Goal: Transaction & Acquisition: Purchase product/service

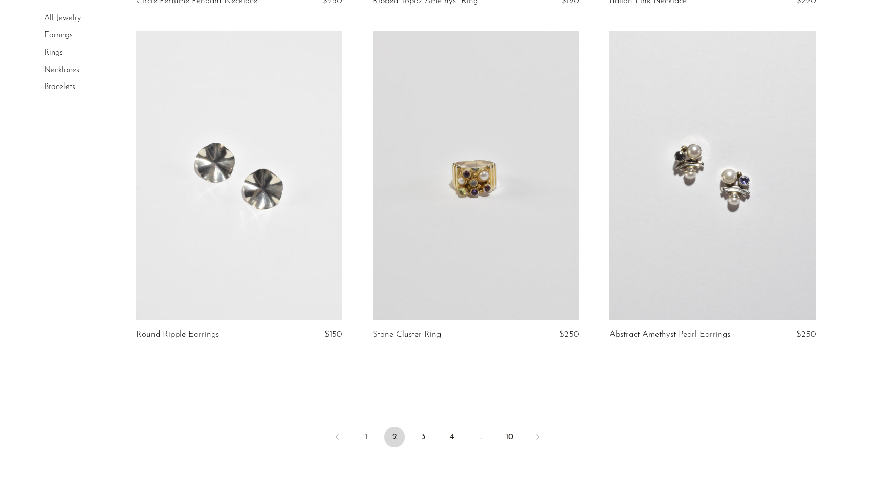
scroll to position [3735, 0]
click at [361, 441] on link "1" at bounding box center [366, 438] width 20 height 20
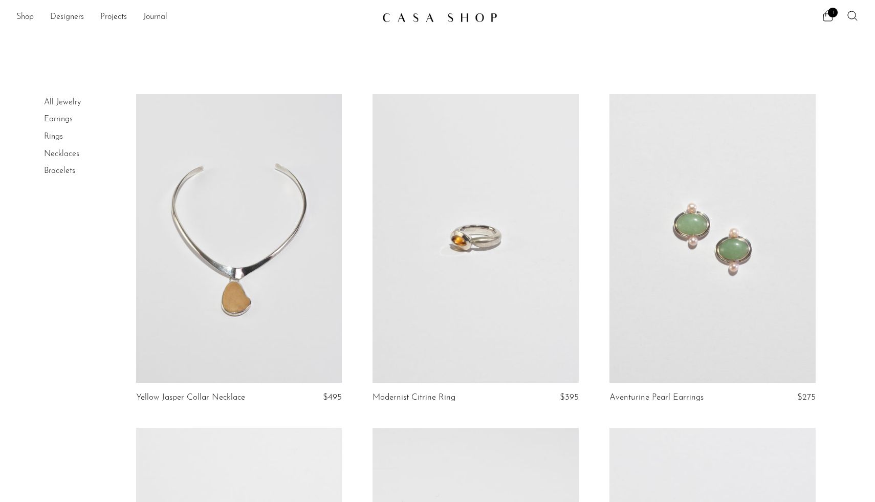
click at [58, 137] on link "Rings" at bounding box center [53, 137] width 19 height 8
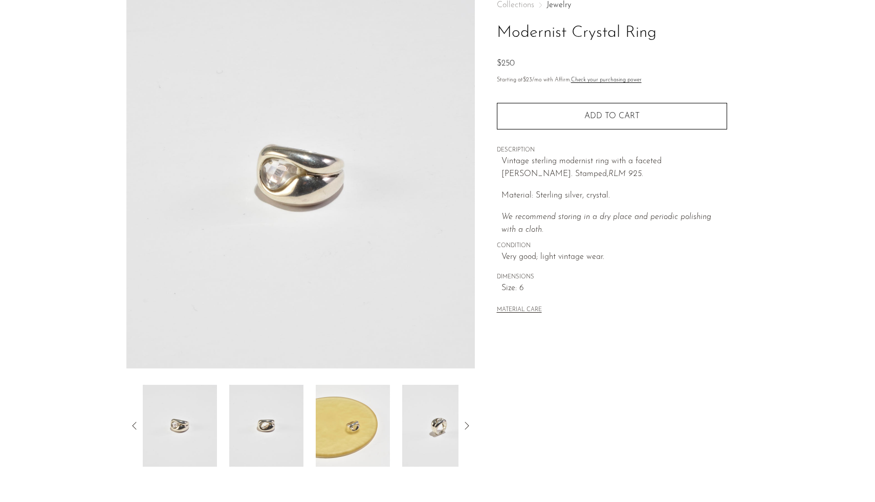
scroll to position [30, 0]
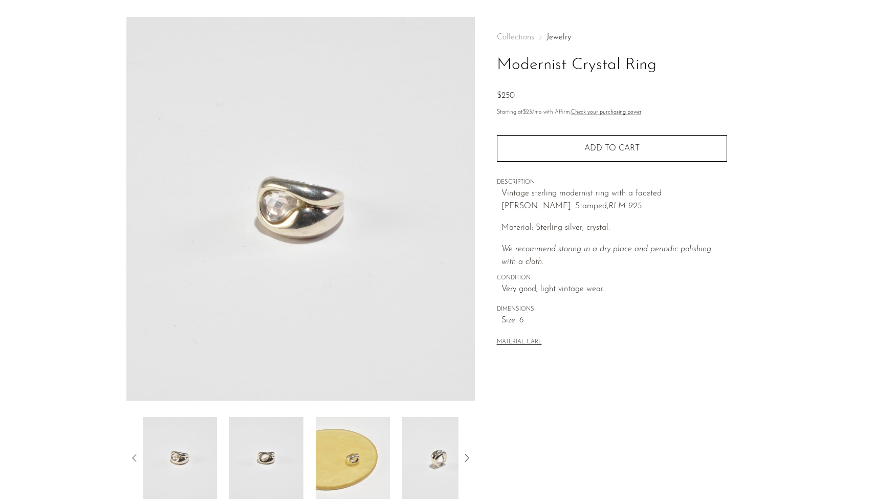
click at [178, 453] on img at bounding box center [180, 458] width 74 height 82
click at [244, 452] on img at bounding box center [266, 458] width 74 height 82
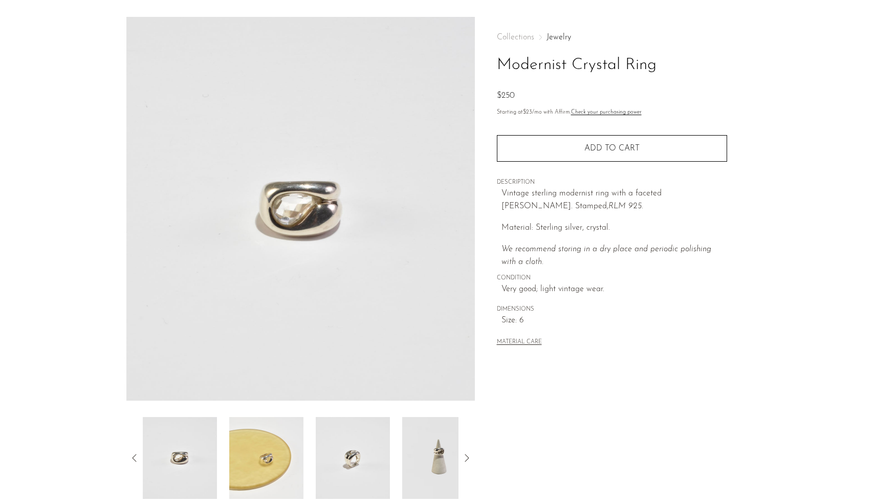
click at [280, 451] on img at bounding box center [266, 458] width 74 height 82
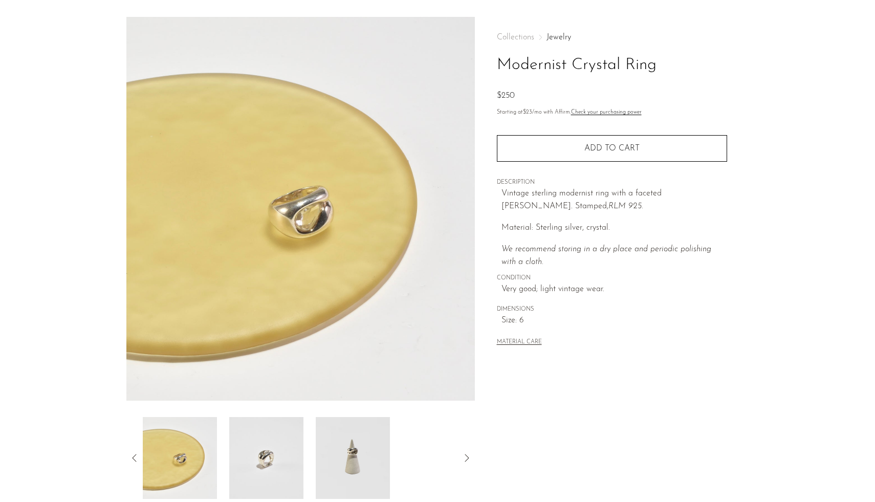
click at [289, 452] on img at bounding box center [266, 458] width 74 height 82
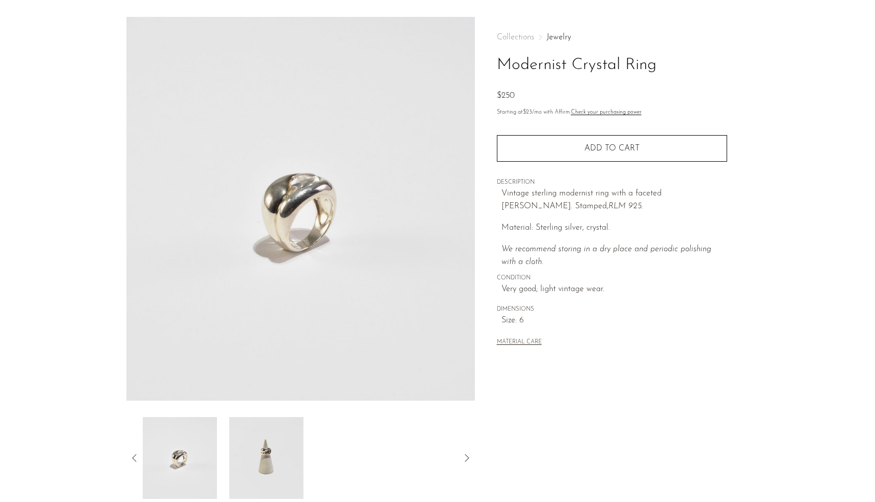
click at [288, 451] on img at bounding box center [266, 458] width 74 height 82
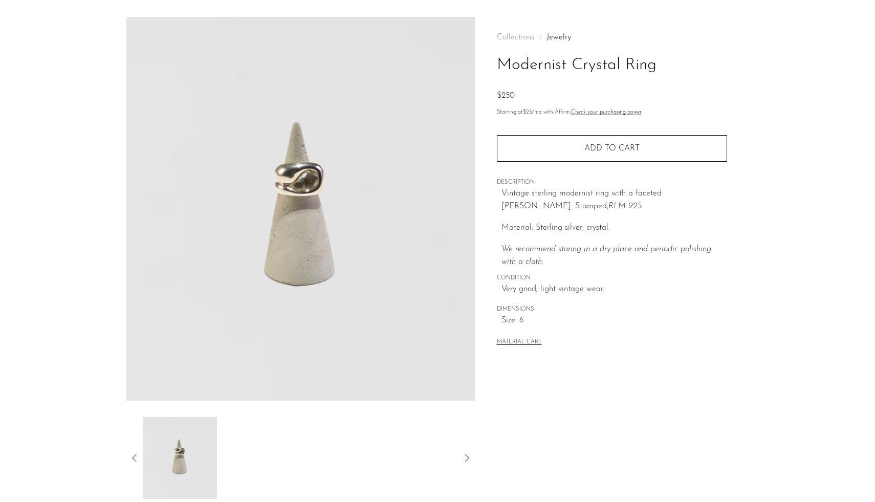
click at [185, 458] on img at bounding box center [180, 458] width 74 height 82
click at [141, 459] on div at bounding box center [300, 458] width 348 height 82
click at [135, 456] on icon at bounding box center [134, 458] width 12 height 12
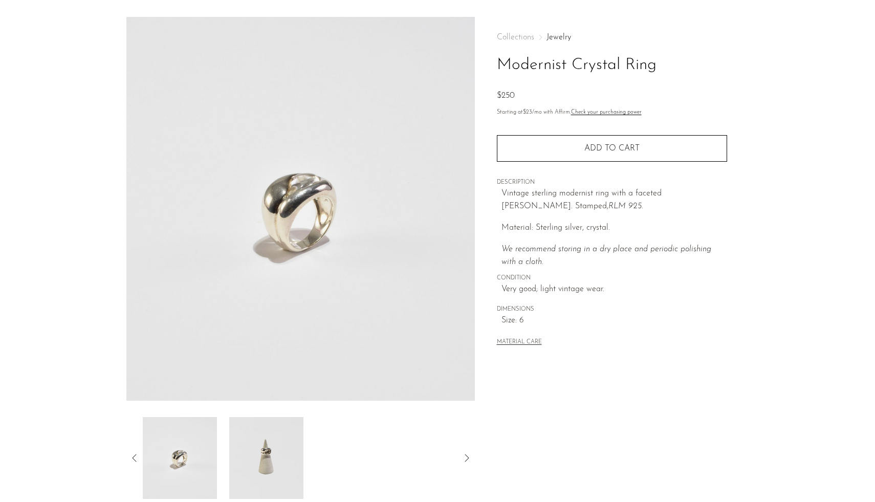
click at [194, 457] on img at bounding box center [180, 458] width 74 height 82
click at [134, 455] on icon at bounding box center [134, 458] width 12 height 12
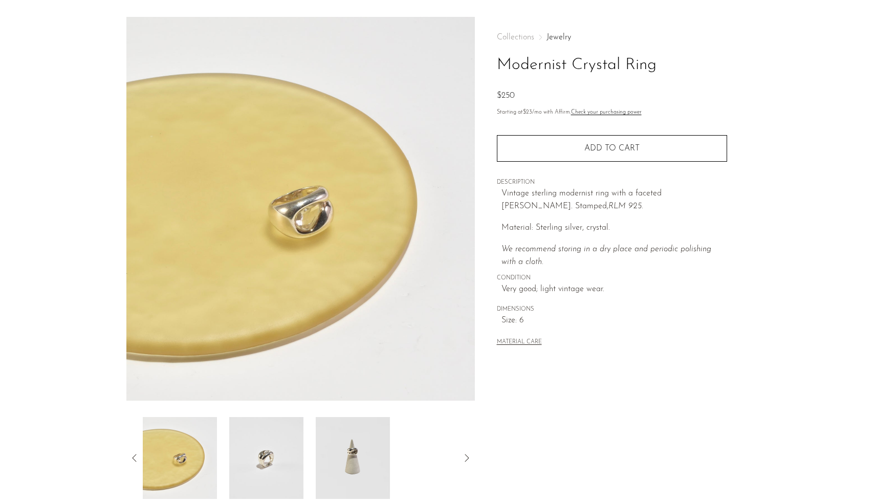
click at [134, 455] on icon at bounding box center [134, 458] width 12 height 12
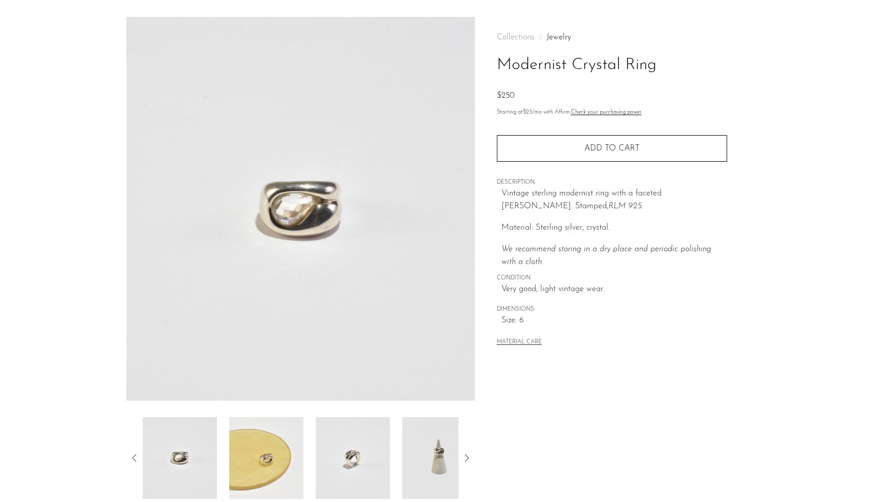
click at [134, 455] on icon at bounding box center [134, 458] width 12 height 12
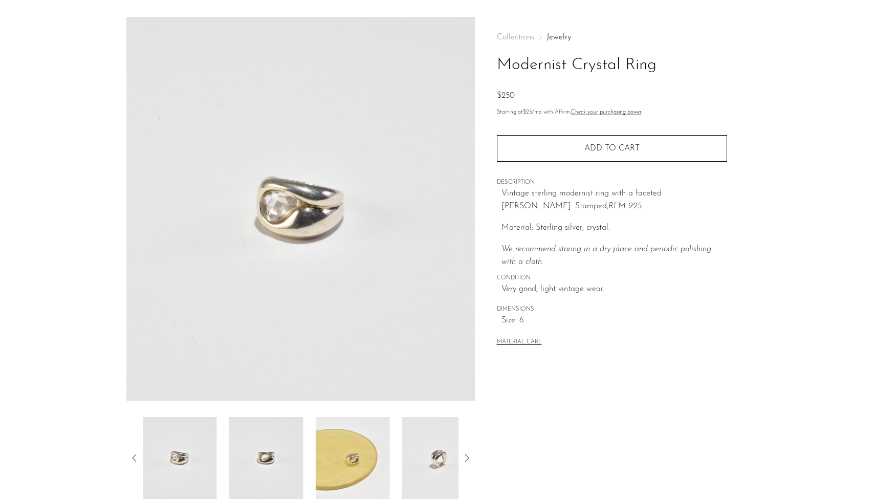
click at [134, 455] on icon at bounding box center [134, 458] width 12 height 12
click at [183, 461] on img at bounding box center [180, 458] width 74 height 82
click at [260, 461] on img at bounding box center [266, 458] width 74 height 82
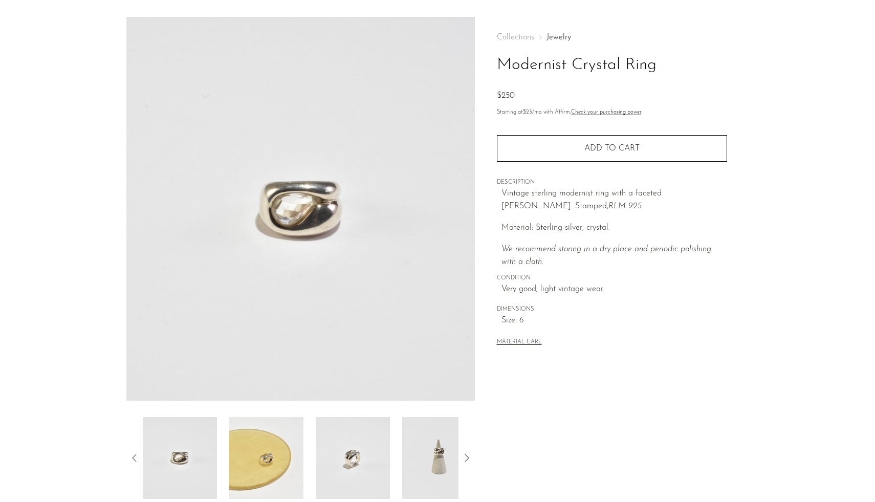
scroll to position [164, 0]
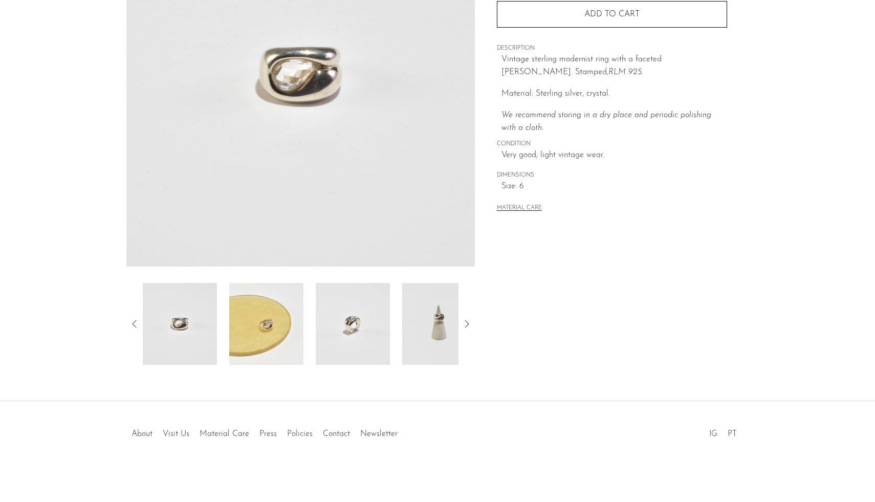
click at [302, 434] on link "Policies" at bounding box center [300, 434] width 26 height 8
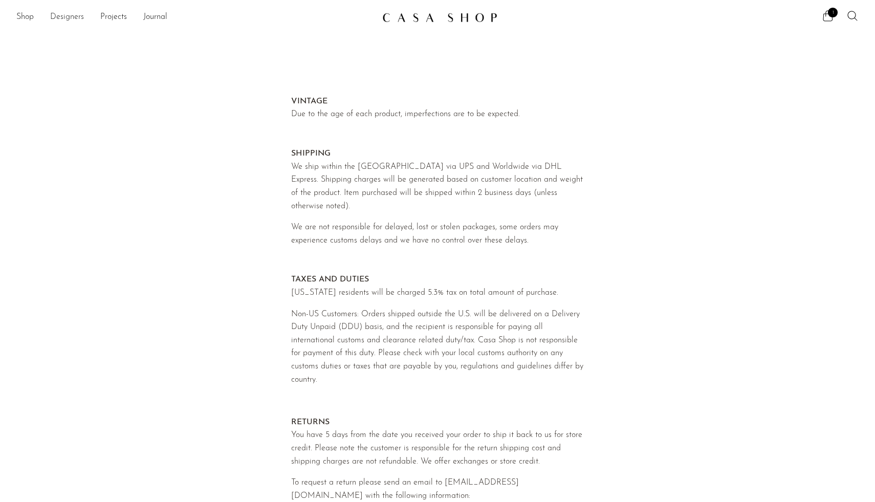
click at [61, 16] on link "Designers" at bounding box center [67, 17] width 34 height 13
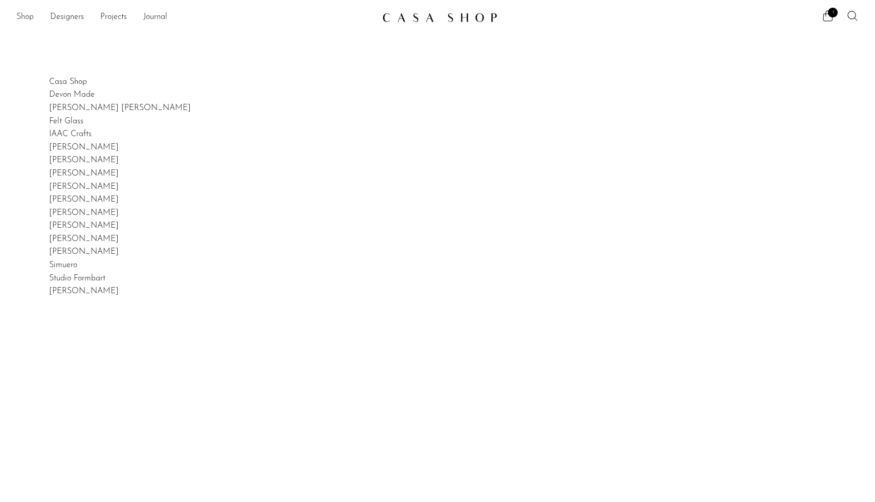
click at [26, 17] on link "Shop" at bounding box center [24, 17] width 17 height 13
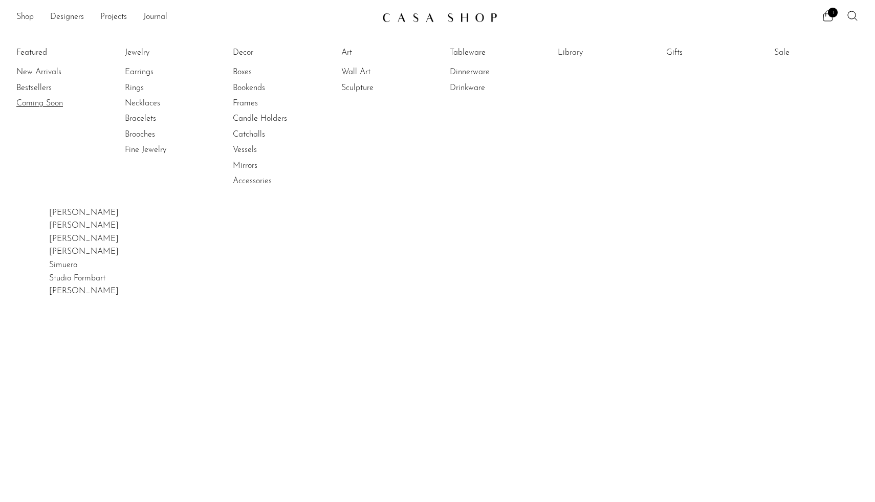
click at [55, 106] on link "Coming Soon" at bounding box center [54, 103] width 77 height 11
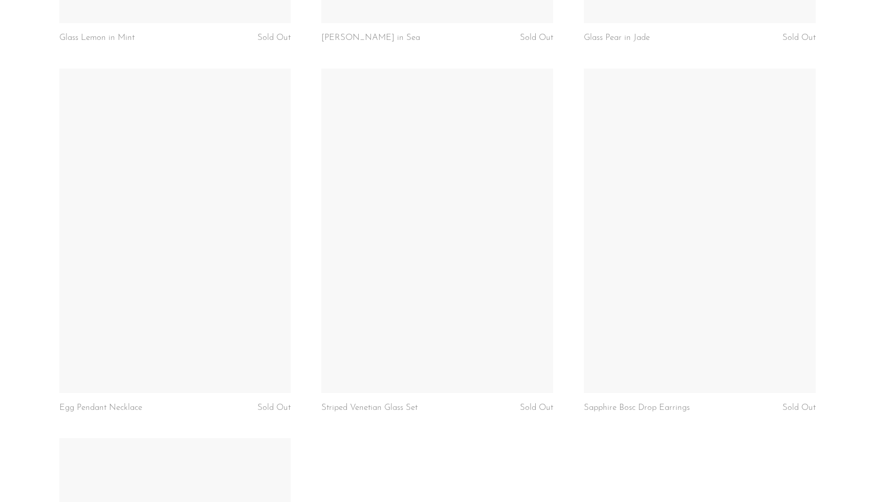
scroll to position [2604, 0]
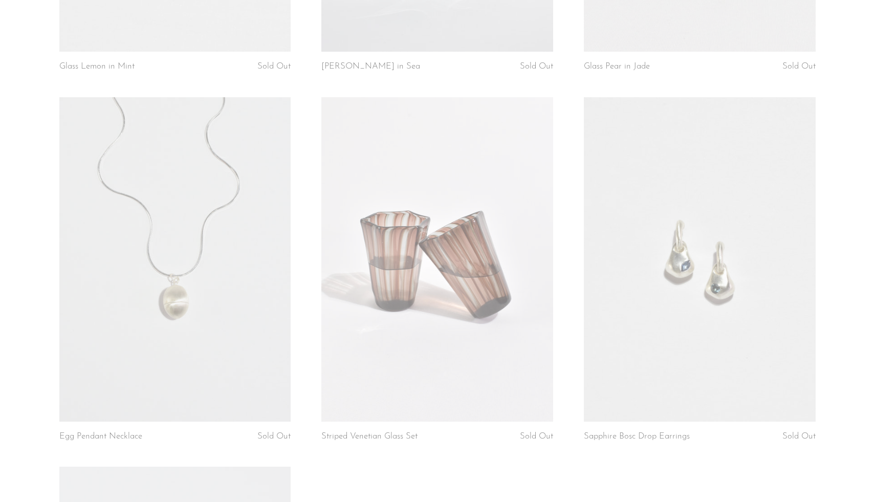
click at [673, 163] on link at bounding box center [700, 259] width 232 height 324
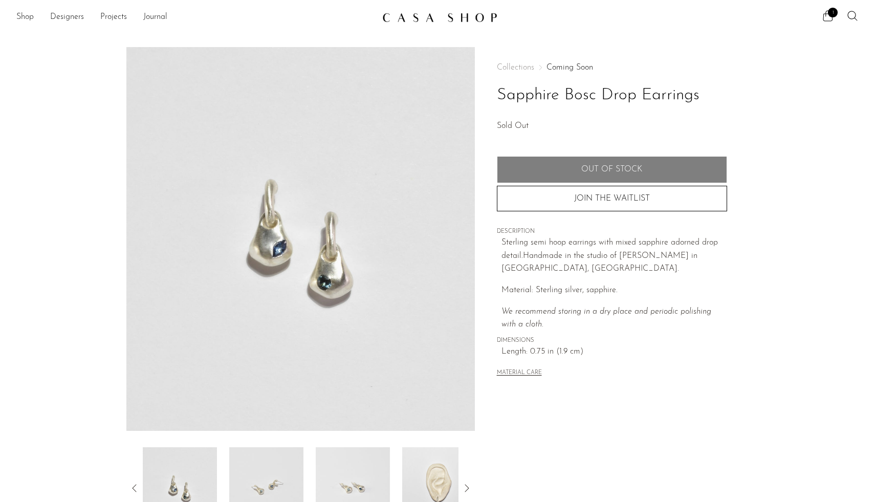
scroll to position [114, 0]
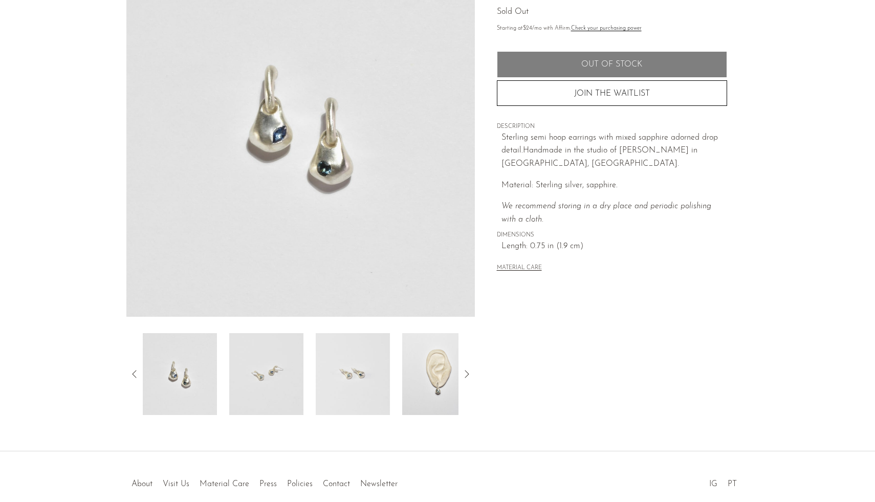
click at [445, 353] on img at bounding box center [439, 374] width 74 height 82
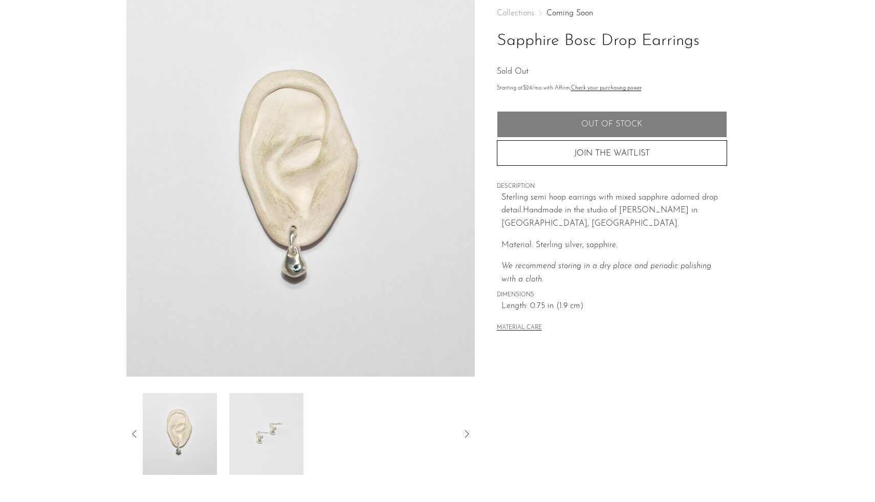
scroll to position [0, 0]
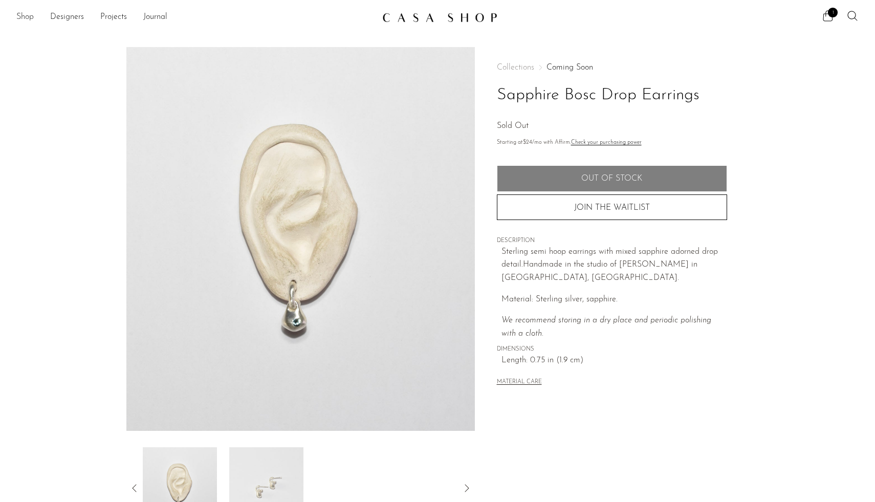
click at [23, 19] on link "Shop" at bounding box center [24, 17] width 17 height 13
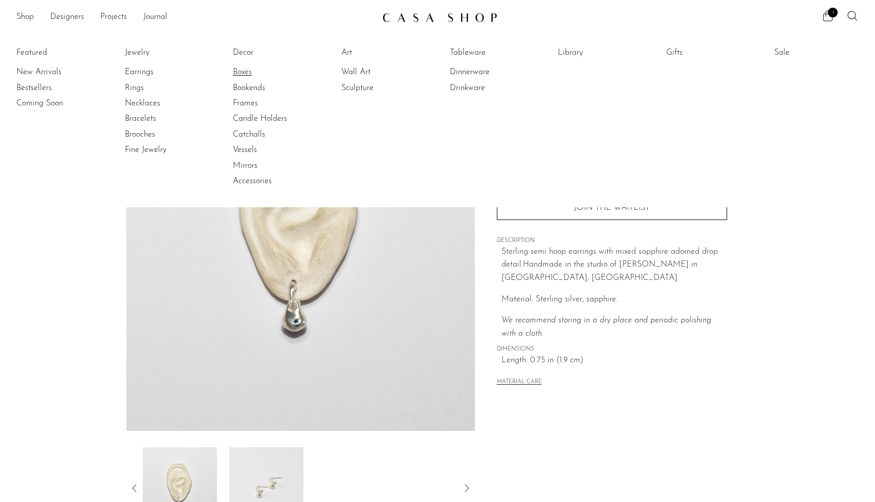
click at [247, 75] on link "Boxes" at bounding box center [271, 72] width 77 height 11
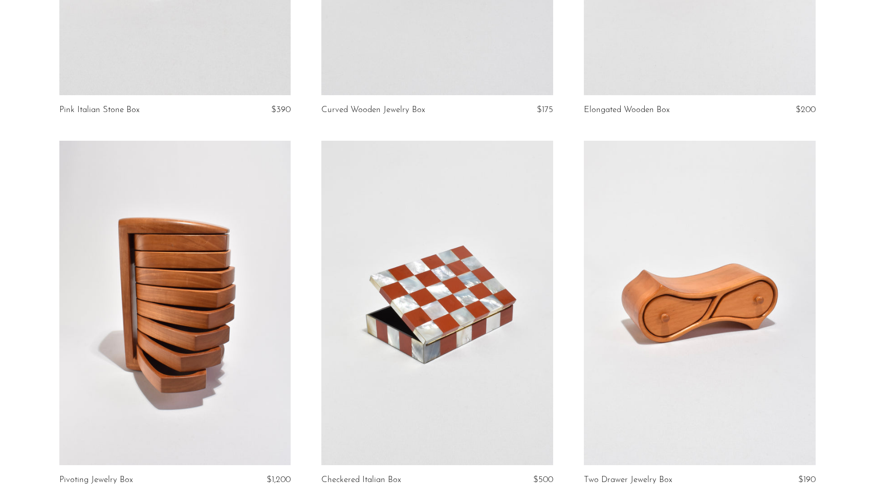
scroll to position [1107, 0]
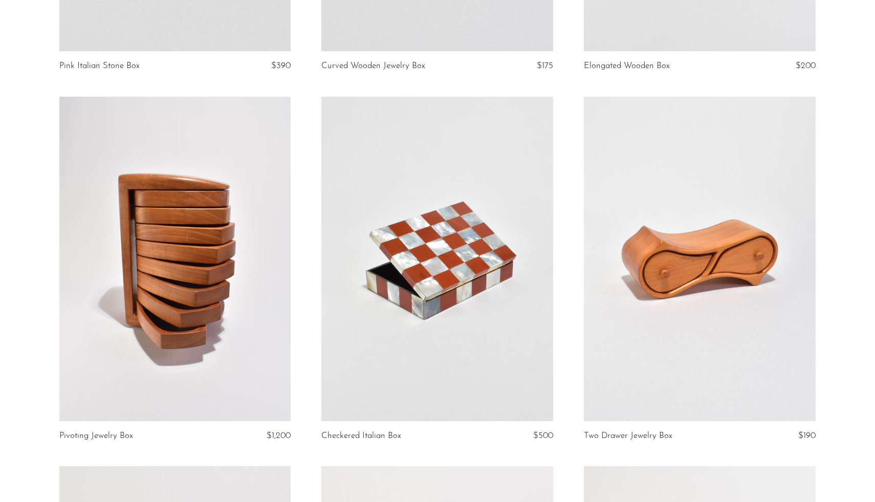
click at [215, 317] on link at bounding box center [175, 259] width 232 height 324
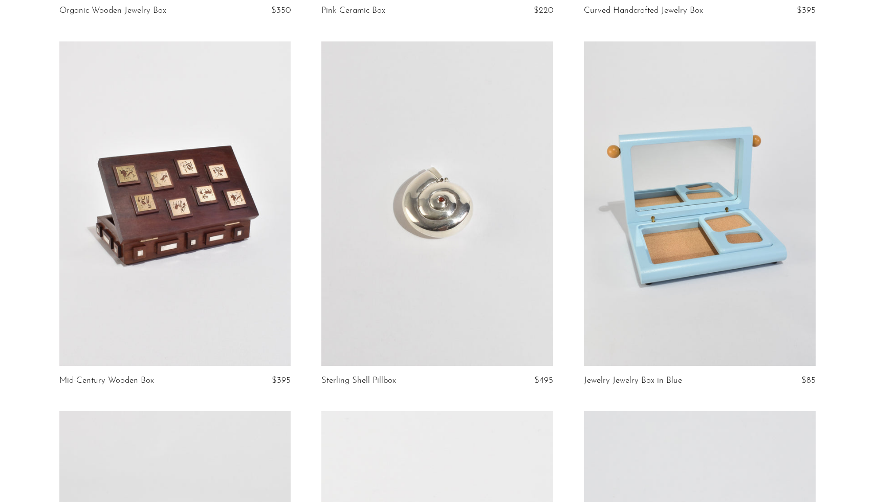
scroll to position [1924, 0]
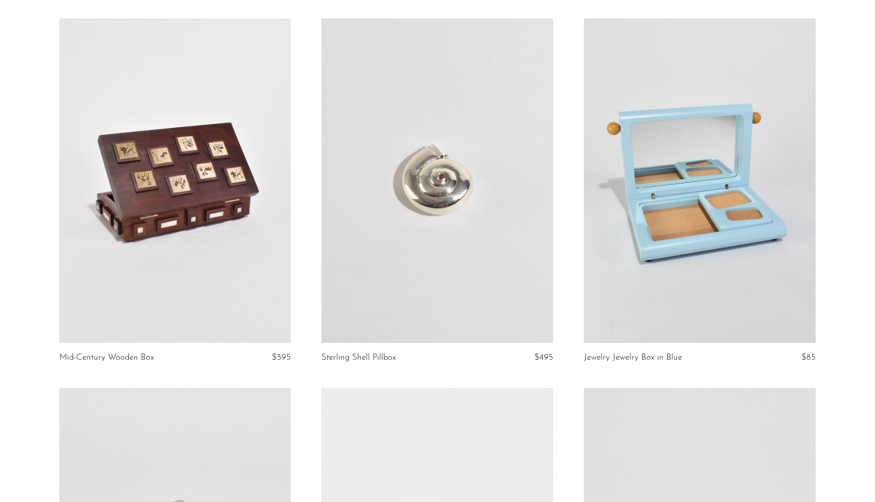
click at [62, 253] on link at bounding box center [175, 180] width 232 height 324
click at [759, 211] on link at bounding box center [700, 180] width 232 height 324
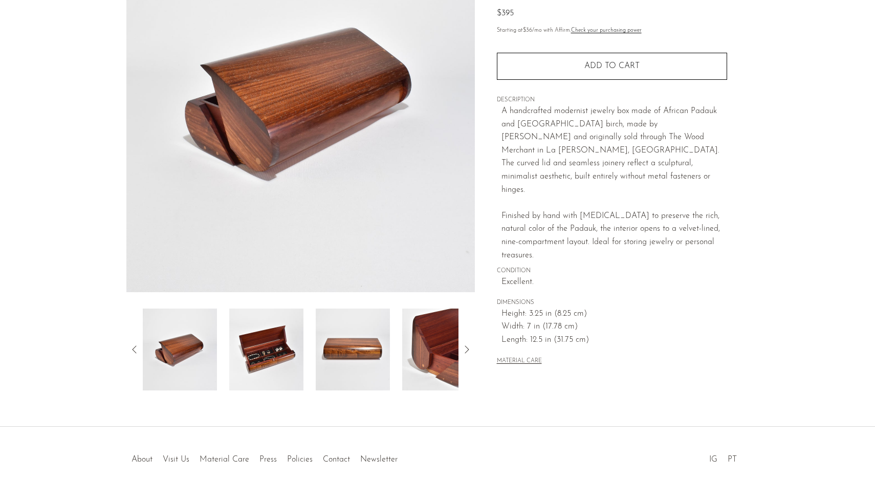
scroll to position [164, 0]
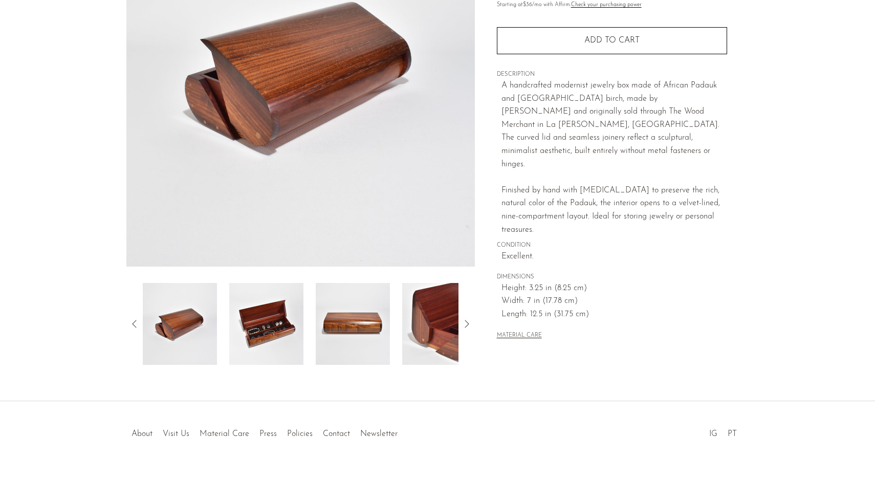
click at [250, 332] on img at bounding box center [266, 324] width 74 height 82
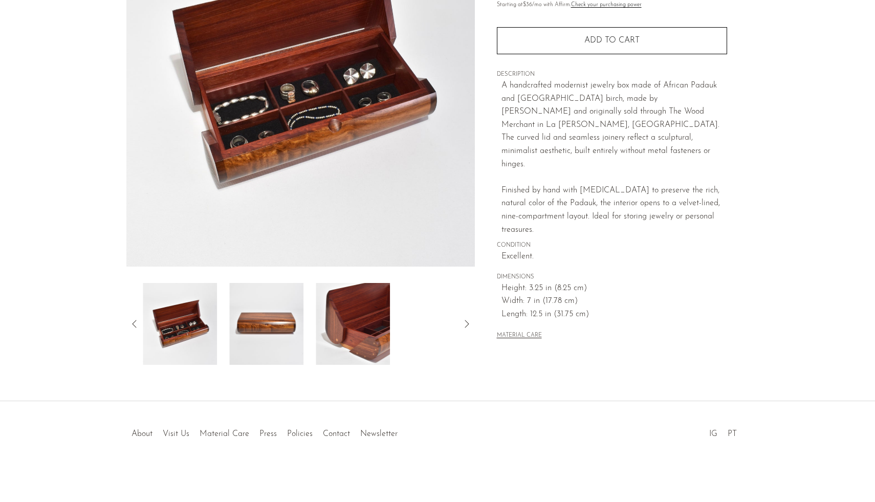
scroll to position [45, 0]
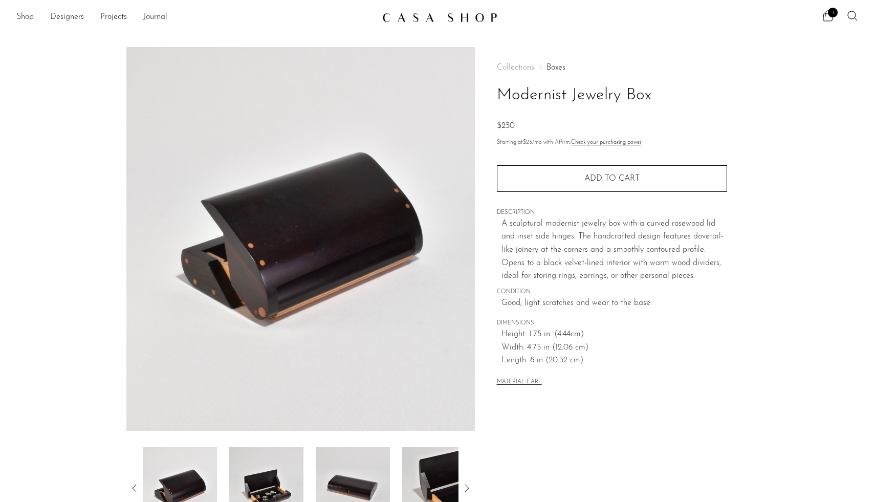
scroll to position [164, 0]
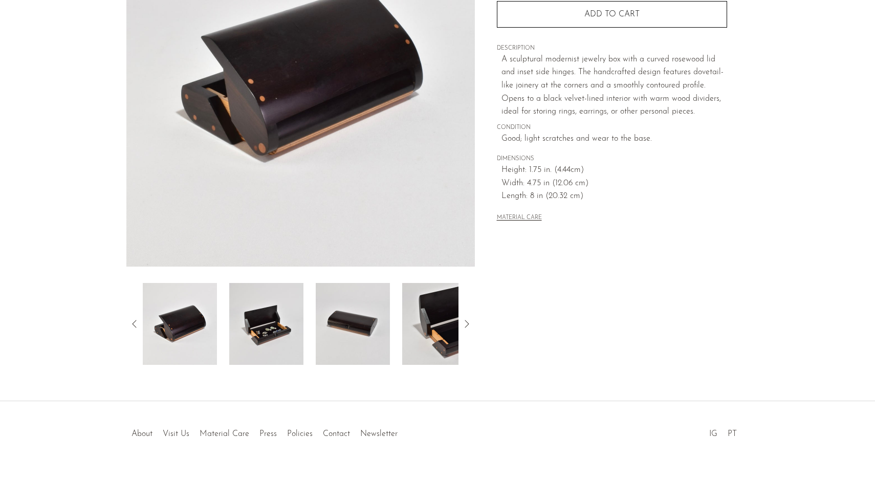
click at [241, 341] on img at bounding box center [266, 324] width 74 height 82
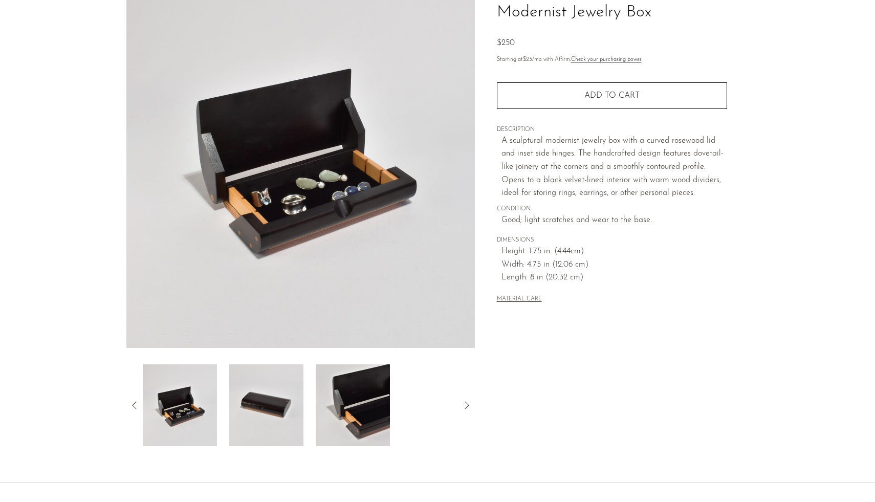
scroll to position [37, 0]
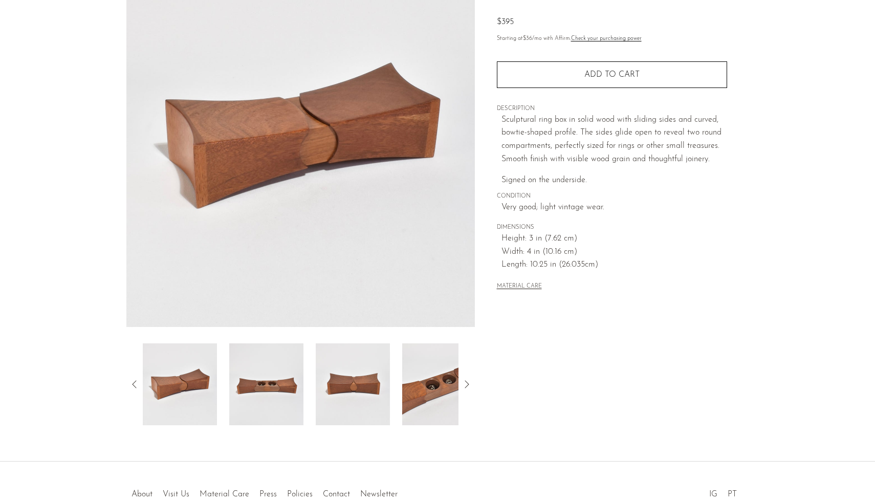
scroll to position [118, 0]
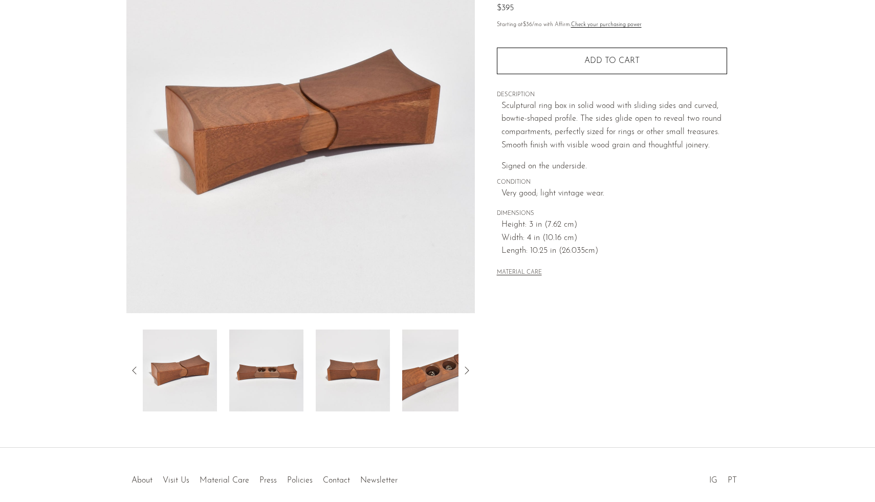
click at [292, 392] on img at bounding box center [266, 371] width 74 height 82
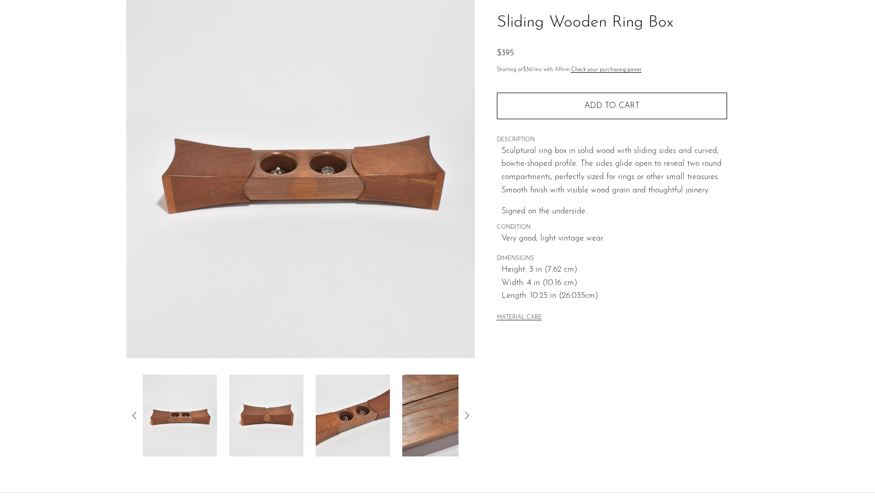
scroll to position [56, 0]
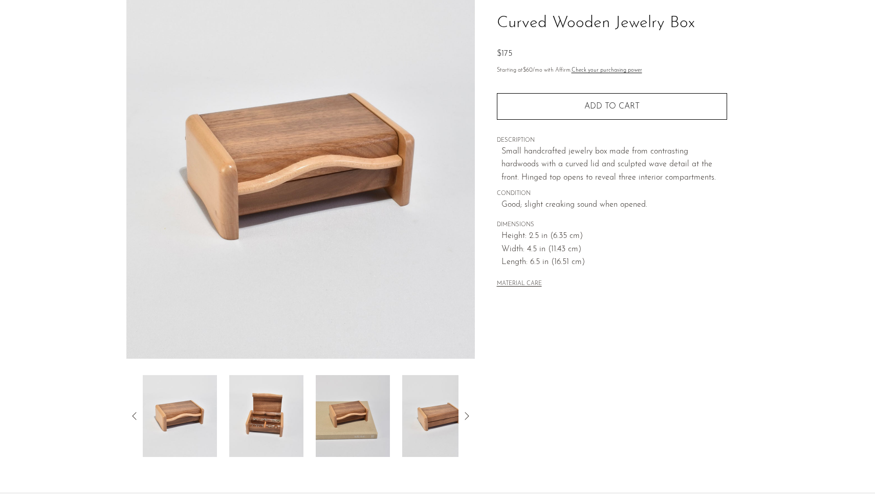
scroll to position [102, 0]
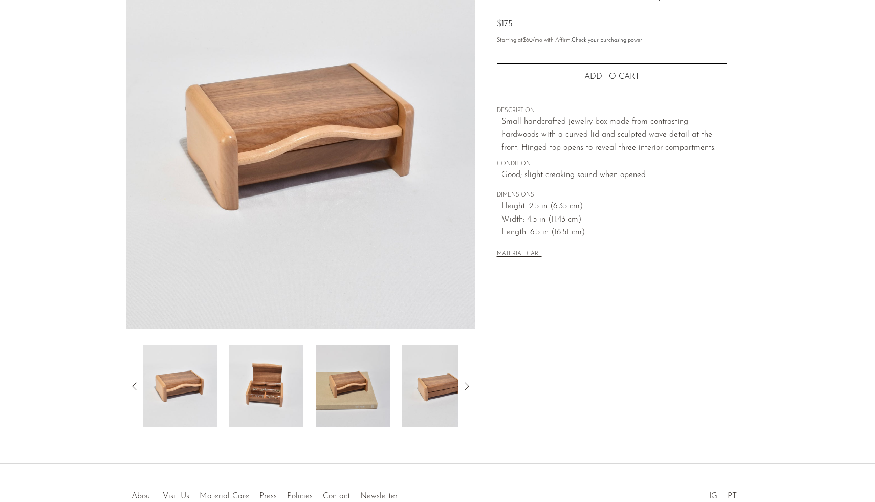
click at [288, 406] on img at bounding box center [266, 386] width 74 height 82
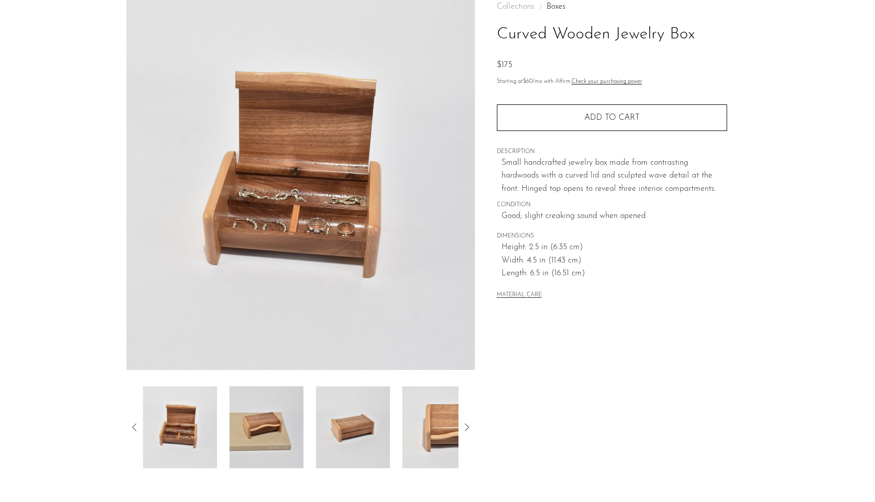
scroll to position [22, 0]
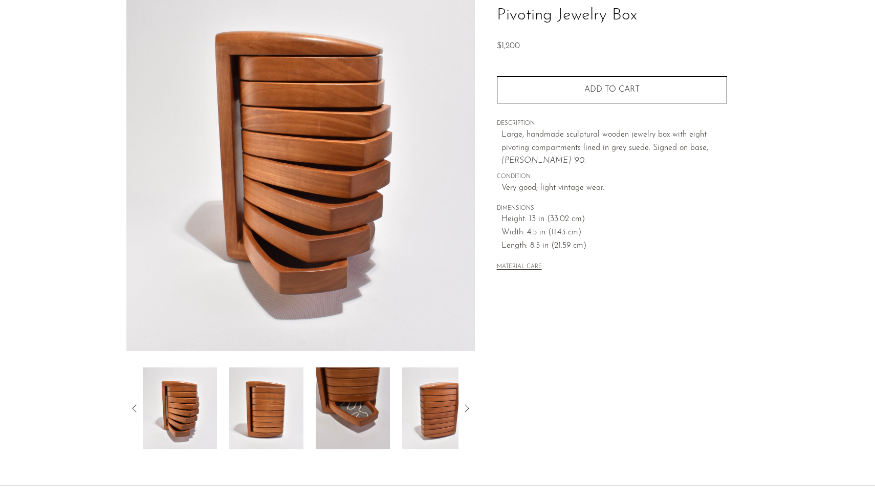
scroll to position [145, 0]
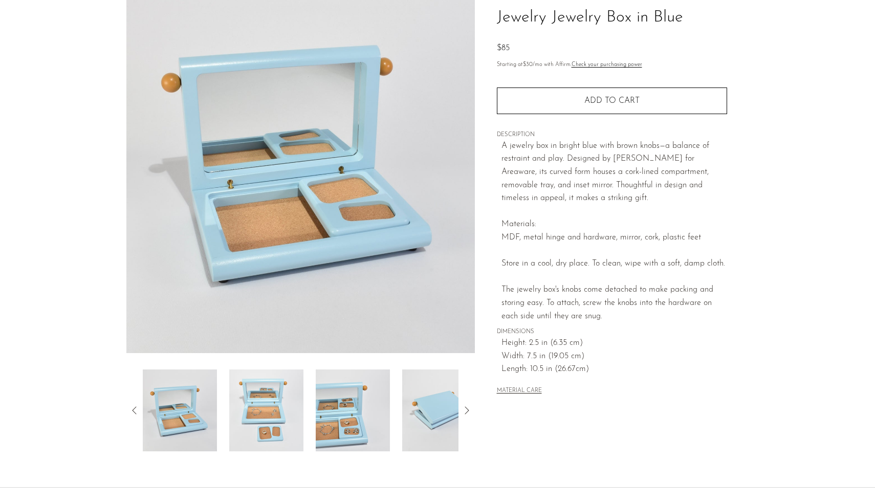
scroll to position [101, 0]
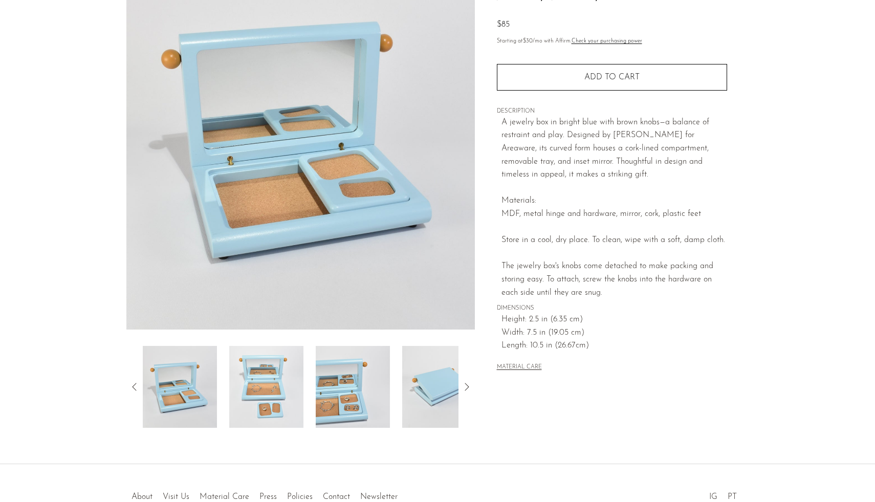
click at [284, 381] on img at bounding box center [266, 387] width 74 height 82
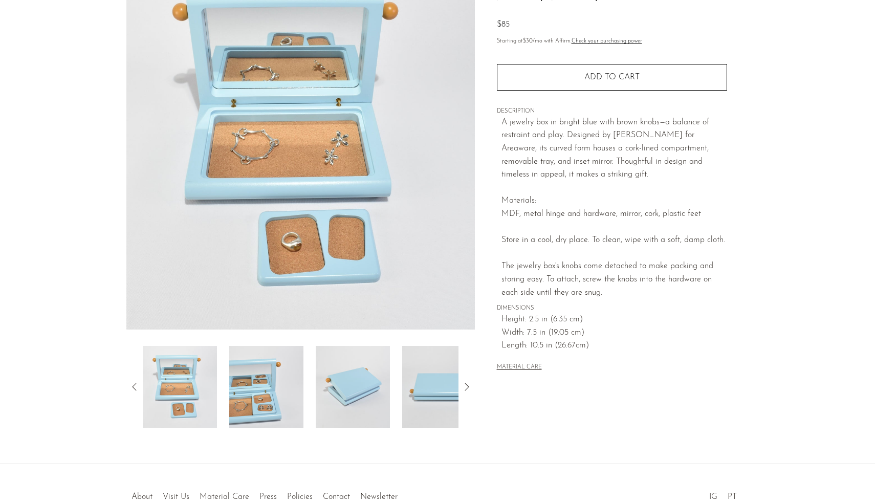
click at [285, 390] on img at bounding box center [266, 387] width 74 height 82
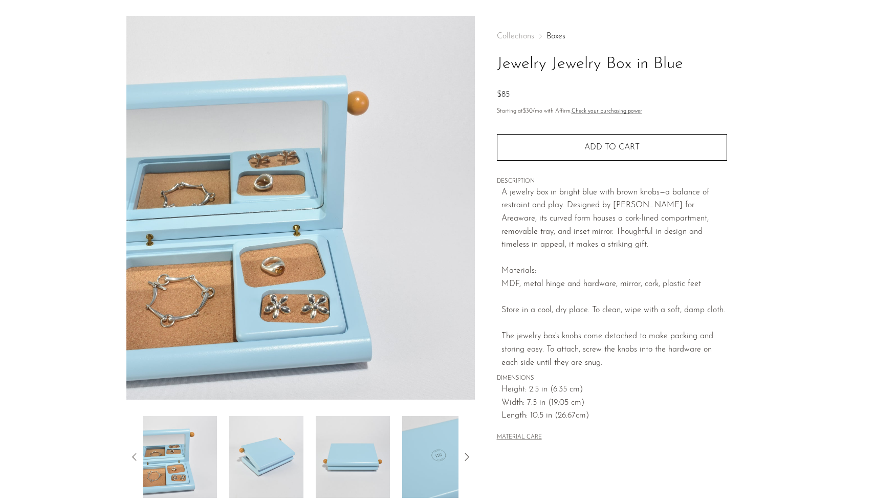
scroll to position [0, 0]
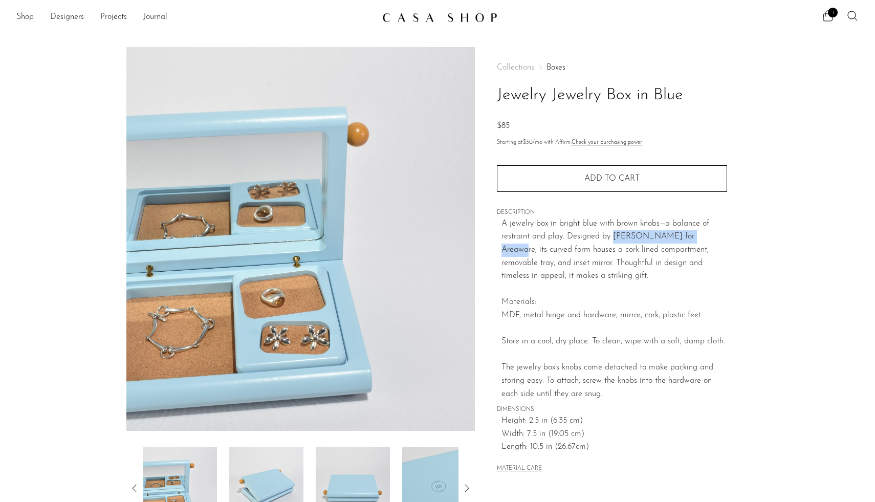
drag, startPoint x: 703, startPoint y: 239, endPoint x: 611, endPoint y: 238, distance: 91.6
click at [611, 238] on p "A jewelry box in bright blue with brown knobs—a balance of restraint and play. …" at bounding box center [614, 308] width 226 height 183
copy p "[PERSON_NAME] for Areaware"
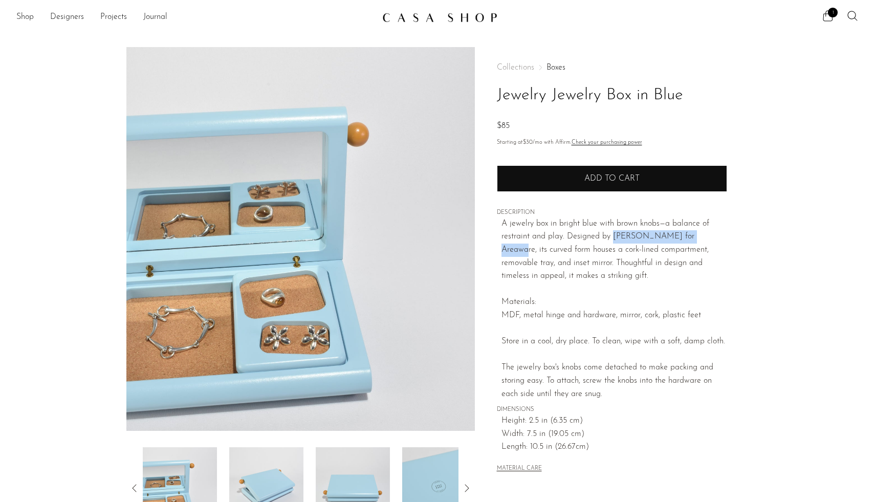
click at [691, 181] on button "Add to cart" at bounding box center [612, 178] width 230 height 27
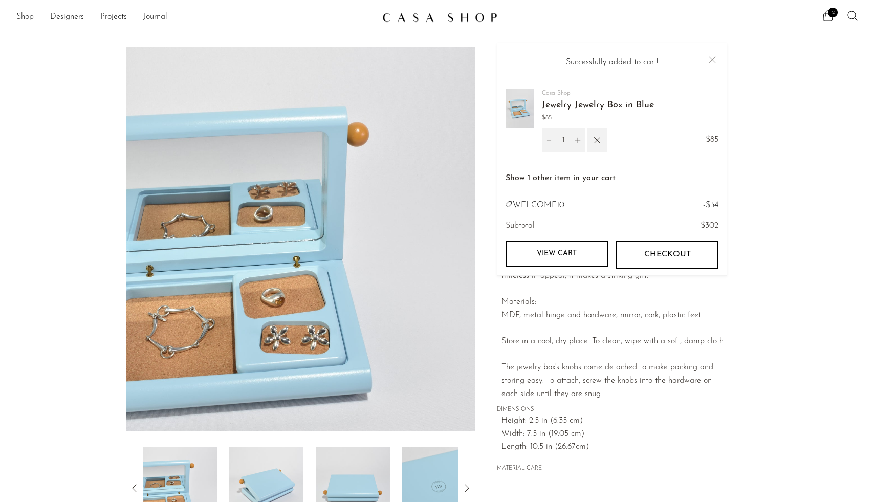
click at [828, 18] on icon at bounding box center [828, 16] width 12 height 12
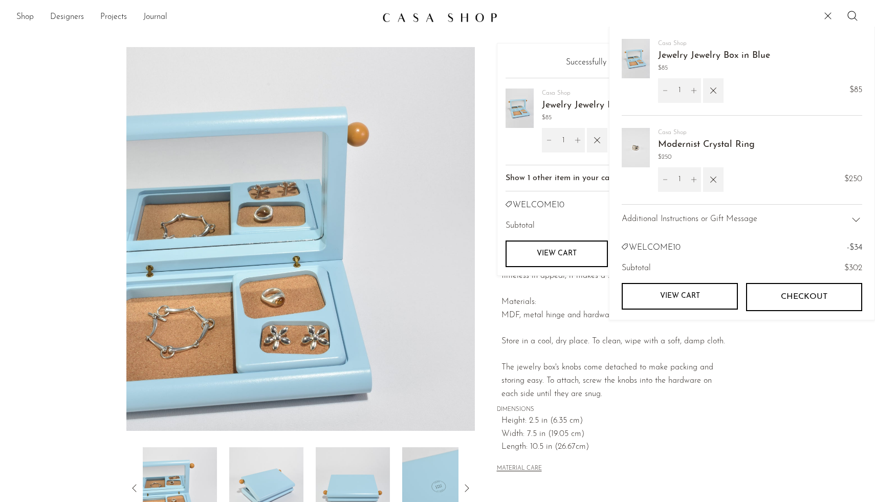
click at [704, 299] on link "View cart" at bounding box center [680, 296] width 116 height 27
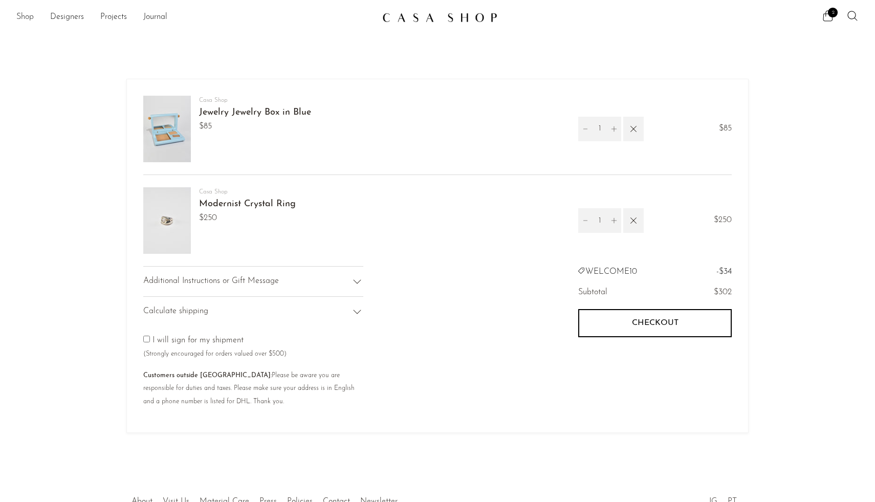
click at [22, 21] on link "Shop" at bounding box center [24, 17] width 17 height 13
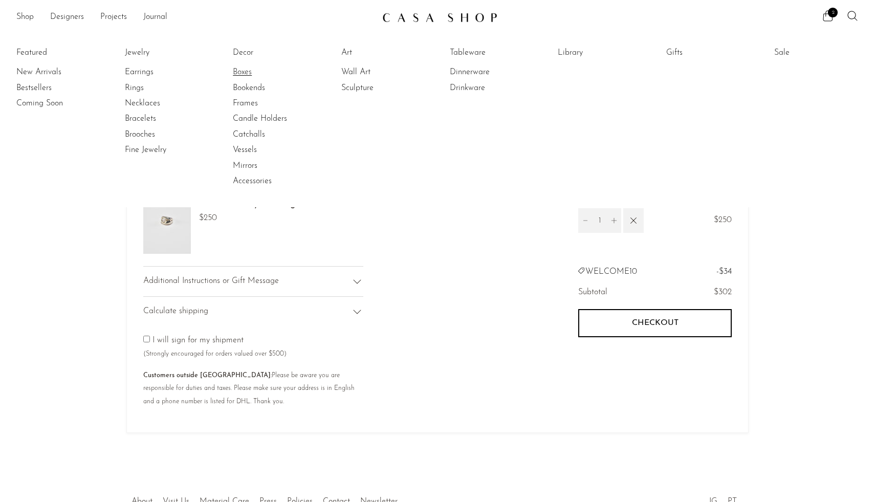
click at [243, 72] on link "Boxes" at bounding box center [271, 72] width 77 height 11
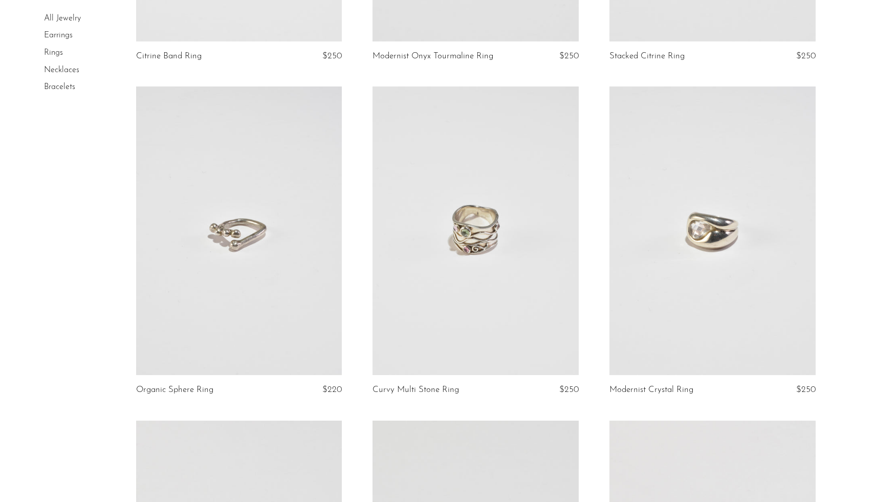
scroll to position [402, 0]
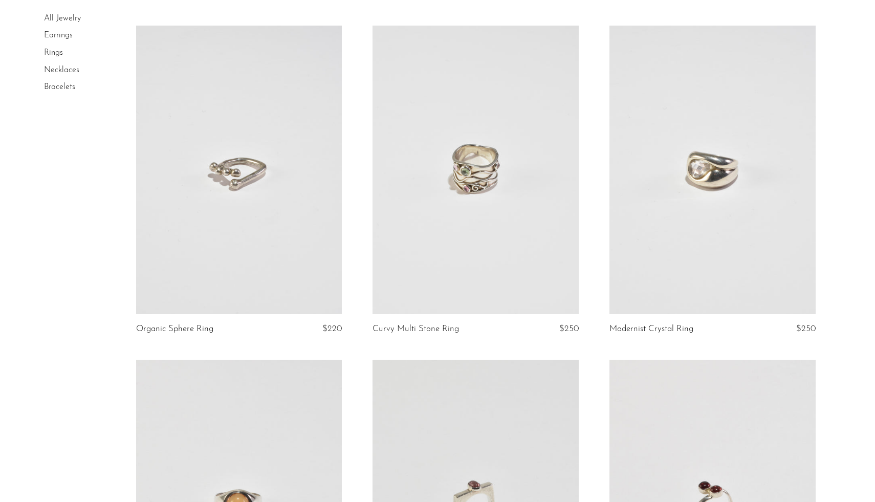
click at [764, 224] on link at bounding box center [712, 170] width 206 height 289
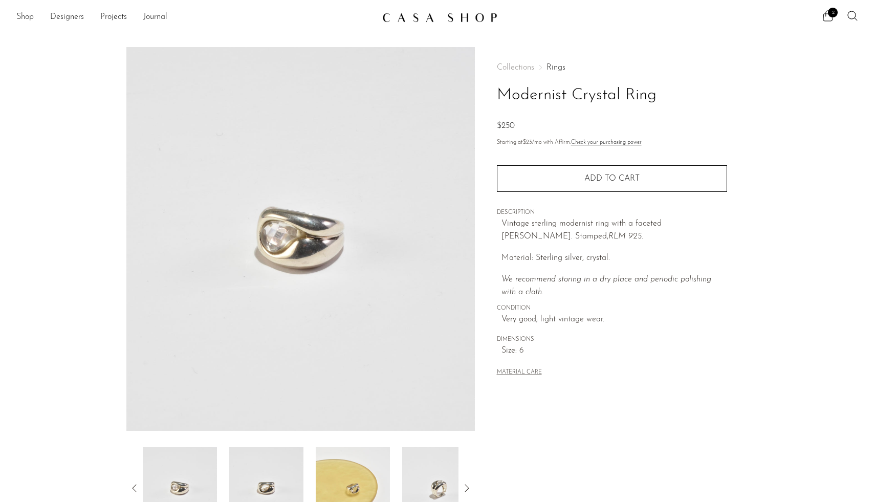
click at [551, 68] on link "Rings" at bounding box center [555, 67] width 19 height 8
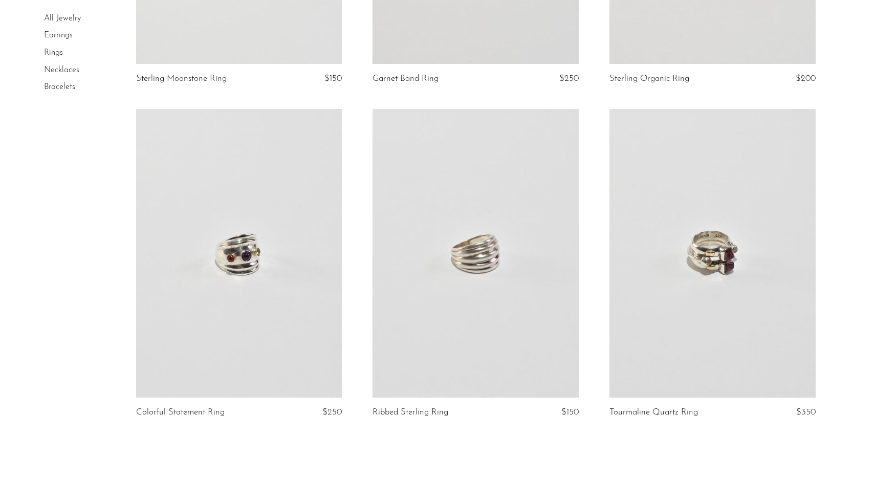
scroll to position [3768, 0]
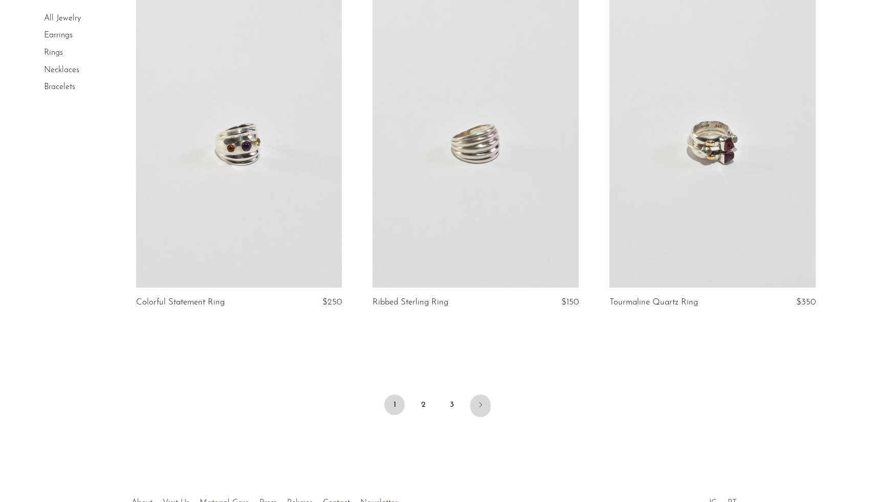
click at [476, 408] on link "Next" at bounding box center [480, 406] width 20 height 23
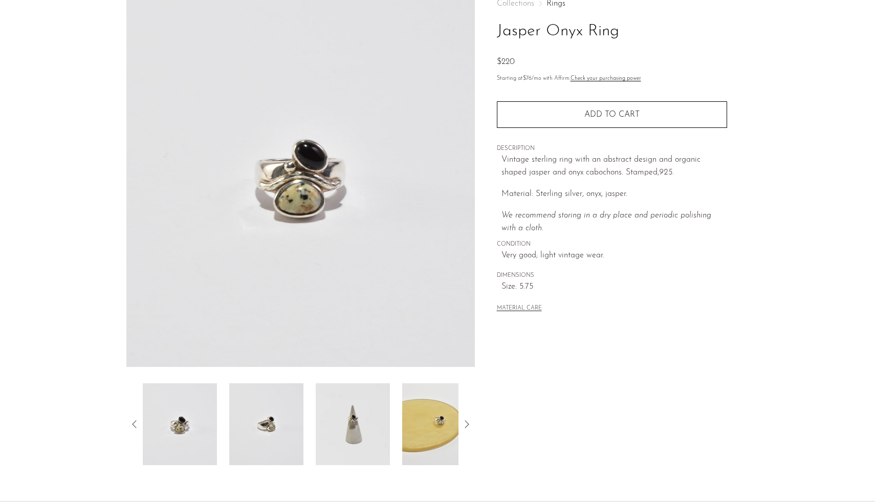
scroll to position [76, 0]
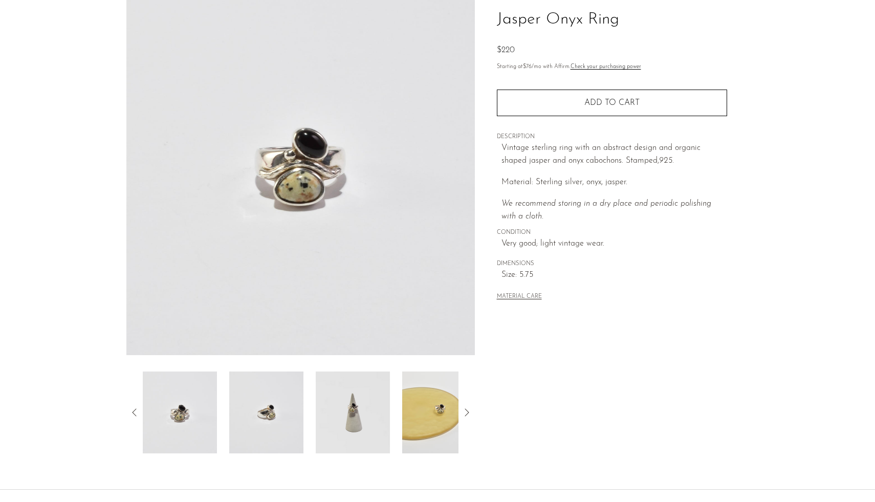
click at [352, 429] on img at bounding box center [353, 412] width 74 height 82
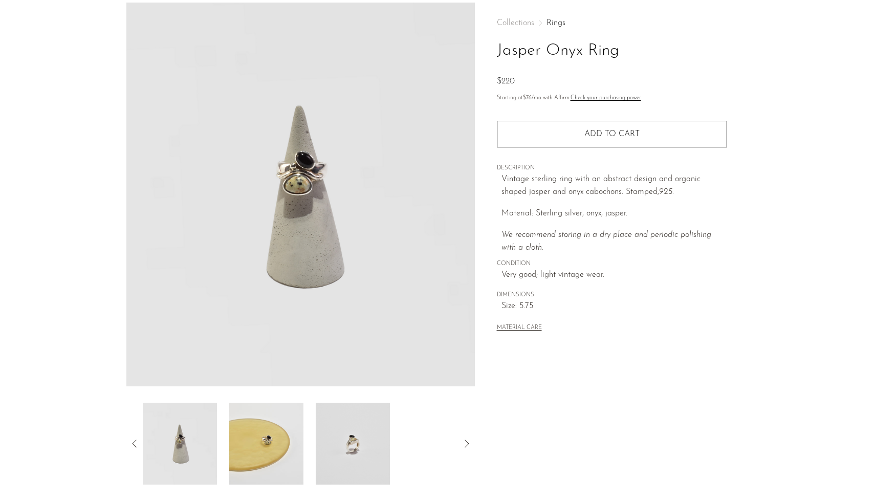
scroll to position [40, 0]
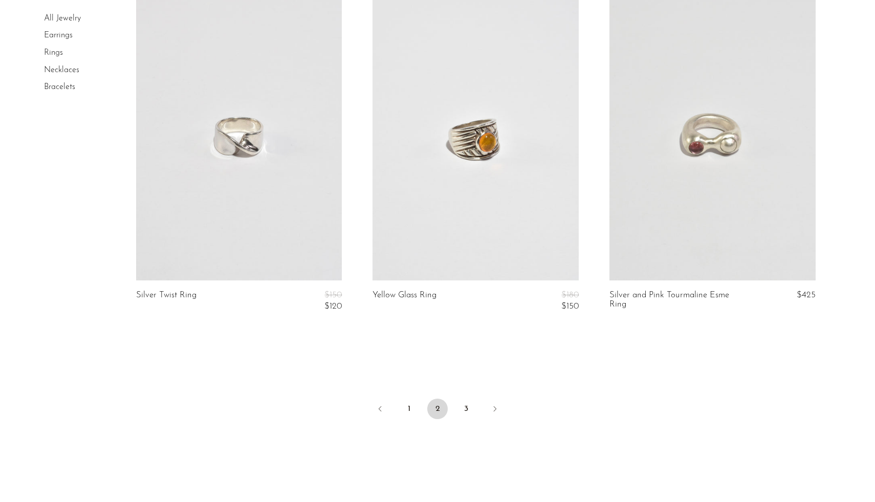
scroll to position [3828, 0]
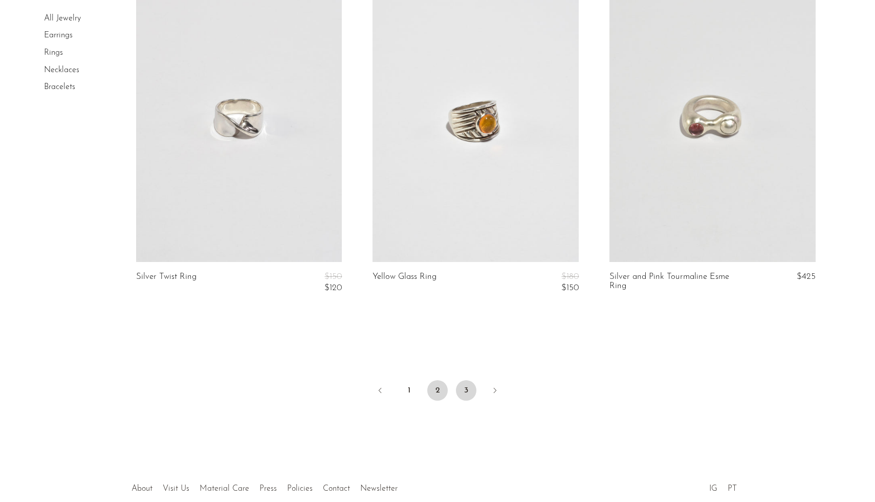
click at [472, 395] on link "3" at bounding box center [466, 390] width 20 height 20
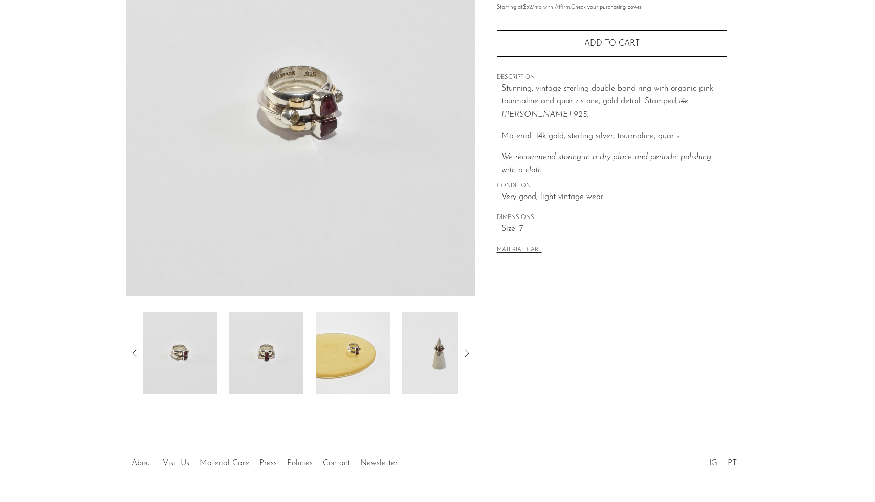
scroll to position [137, 0]
click at [294, 360] on img at bounding box center [266, 352] width 74 height 82
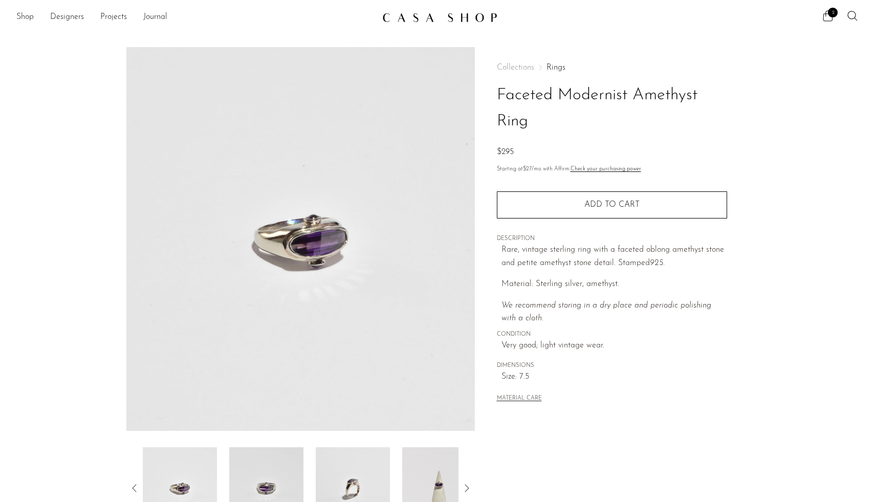
click at [444, 467] on img at bounding box center [439, 488] width 74 height 82
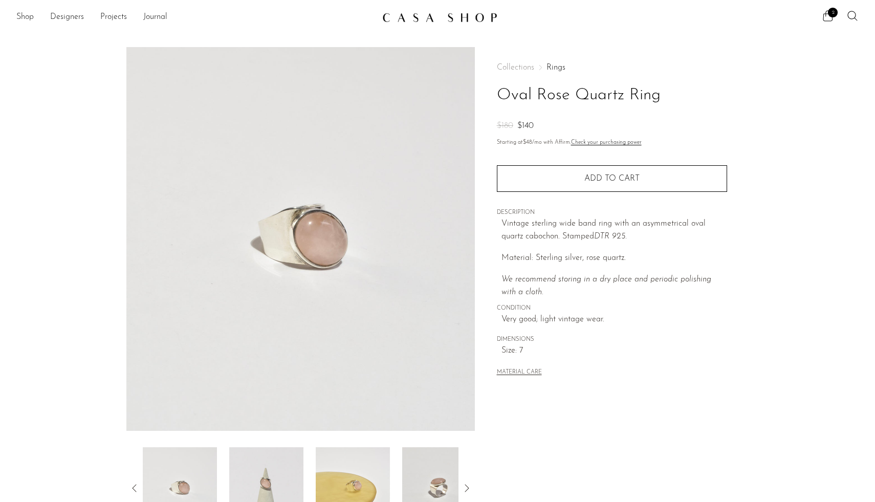
click at [278, 464] on img at bounding box center [266, 488] width 74 height 82
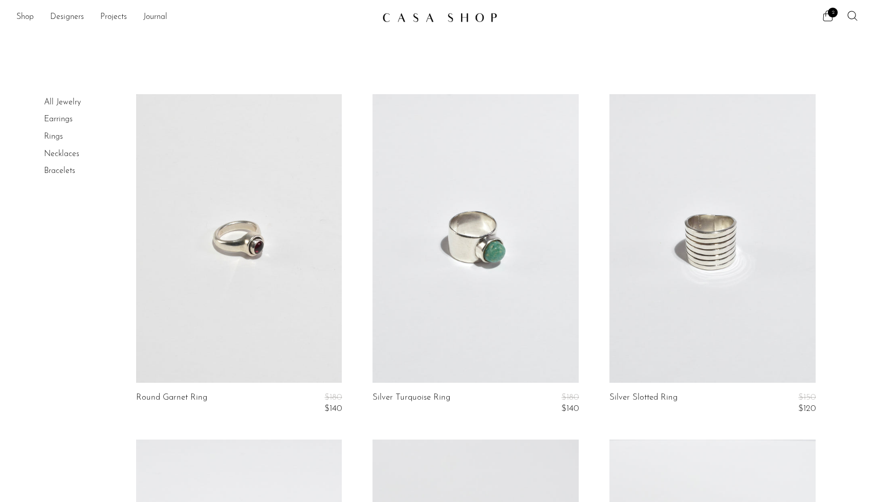
click at [60, 120] on link "Earrings" at bounding box center [58, 119] width 29 height 8
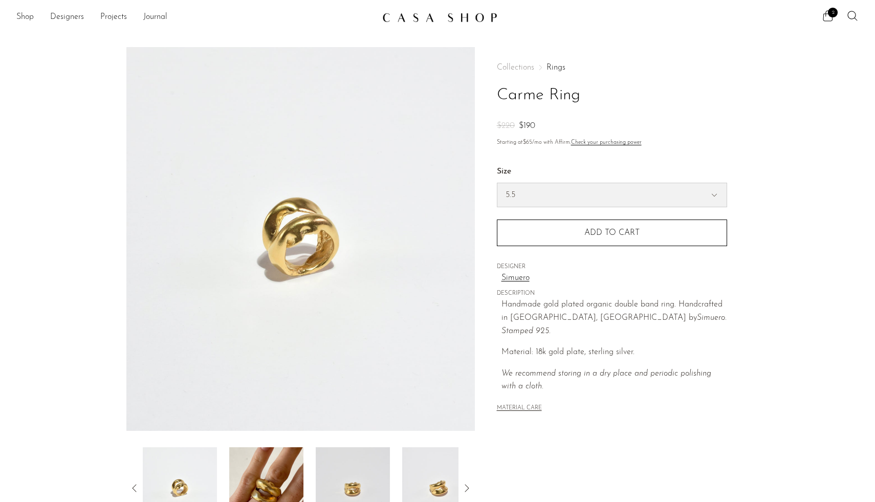
click at [587, 192] on select "5.5 6.5 7" at bounding box center [611, 195] width 229 height 24
click at [711, 193] on select "5.5 6.5 7" at bounding box center [611, 195] width 229 height 24
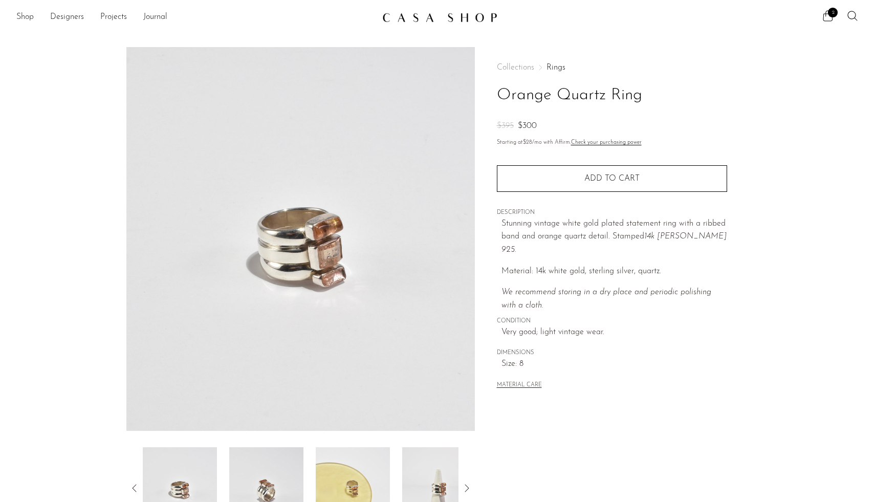
click at [421, 473] on img at bounding box center [439, 488] width 74 height 82
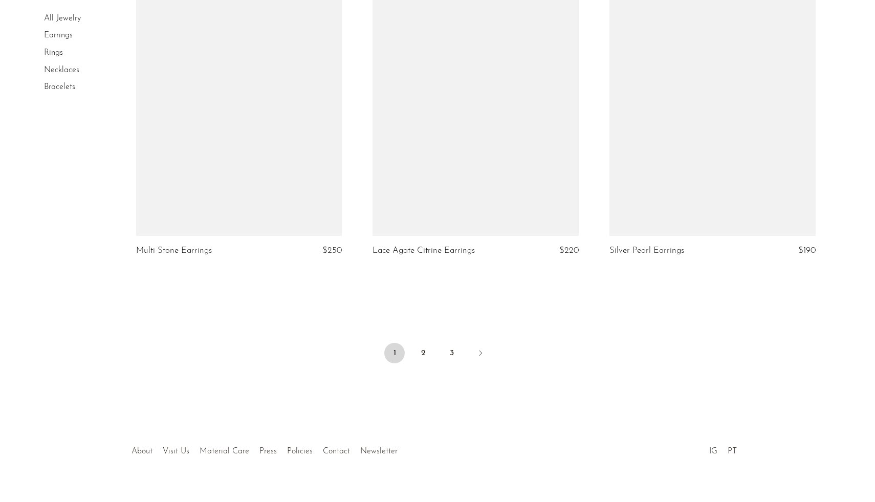
scroll to position [3837, 0]
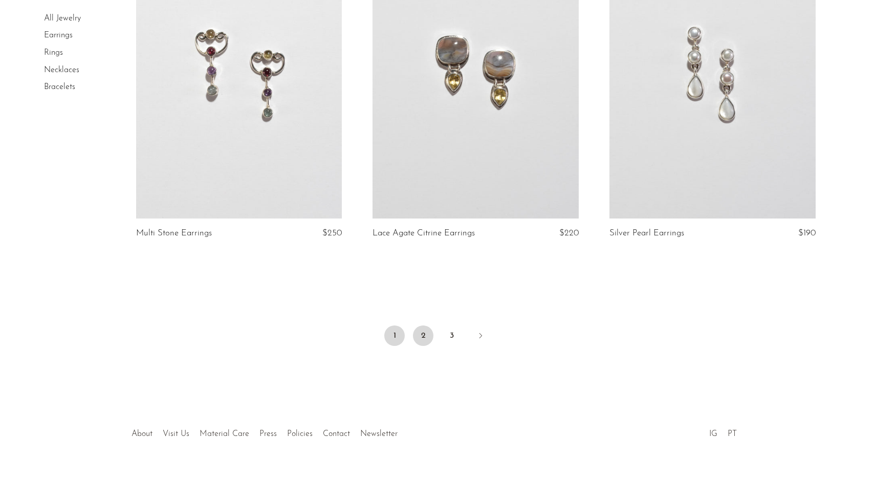
click at [425, 336] on link "2" at bounding box center [423, 335] width 20 height 20
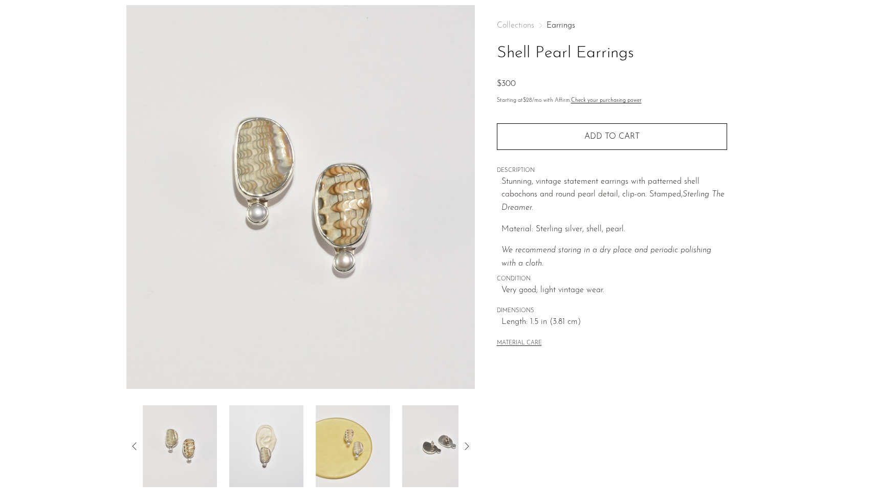
scroll to position [60, 0]
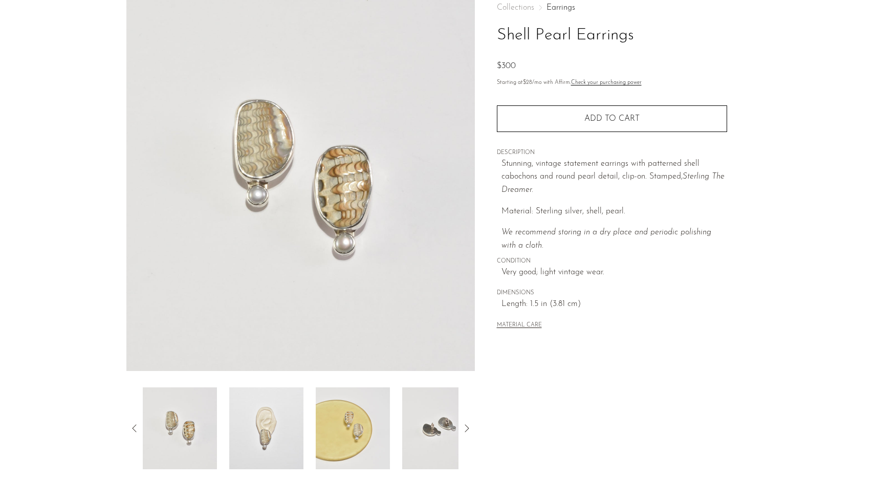
click at [268, 441] on img at bounding box center [266, 428] width 74 height 82
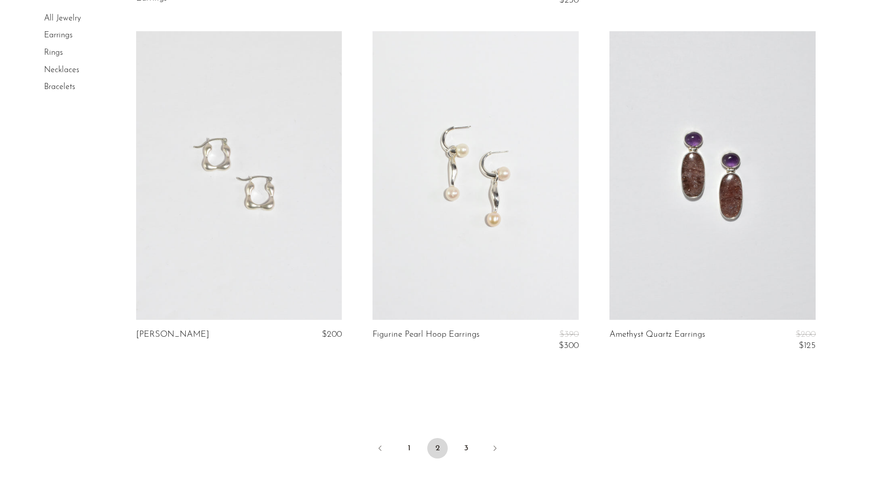
scroll to position [3772, 0]
click at [499, 441] on link "Next" at bounding box center [495, 448] width 20 height 23
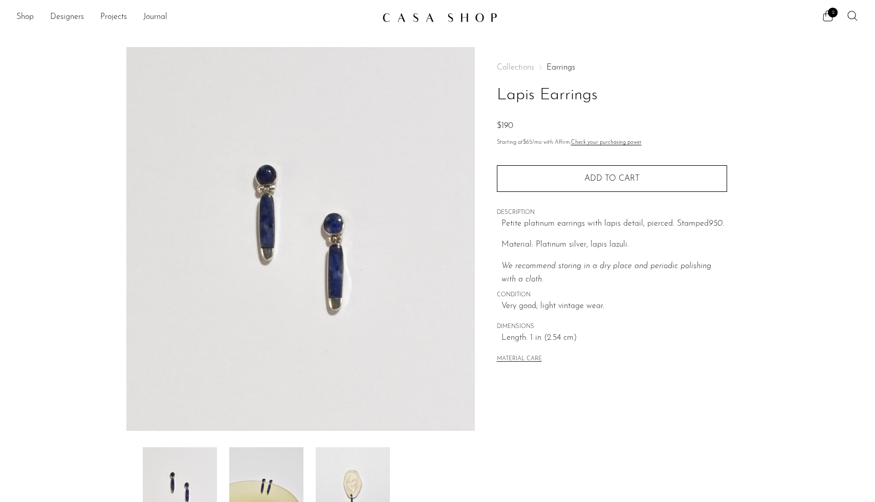
click at [355, 470] on img at bounding box center [353, 488] width 74 height 82
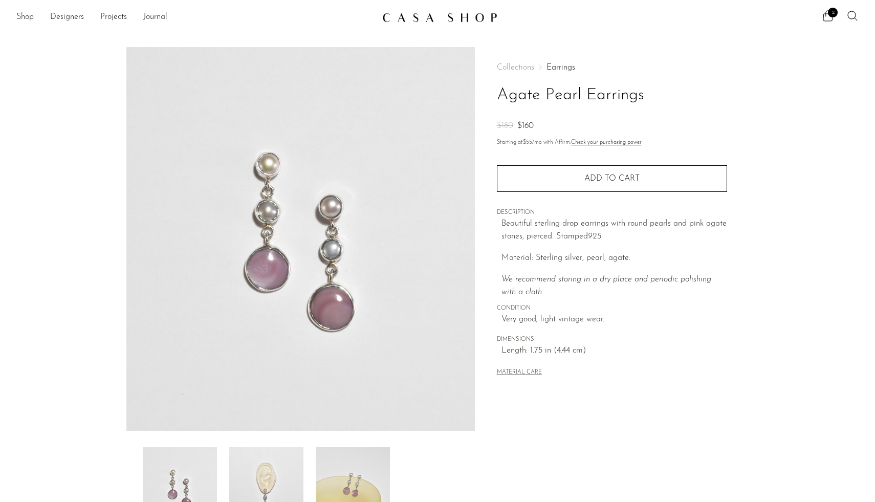
scroll to position [71, 0]
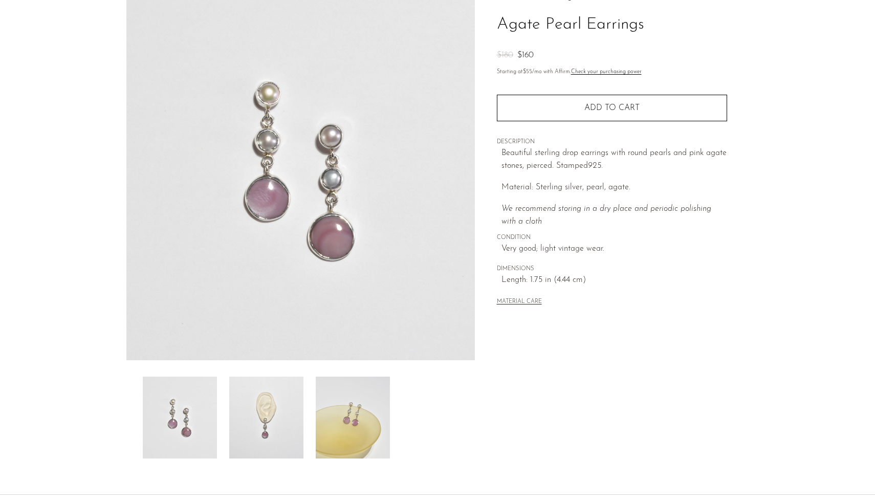
click at [288, 413] on img at bounding box center [266, 418] width 74 height 82
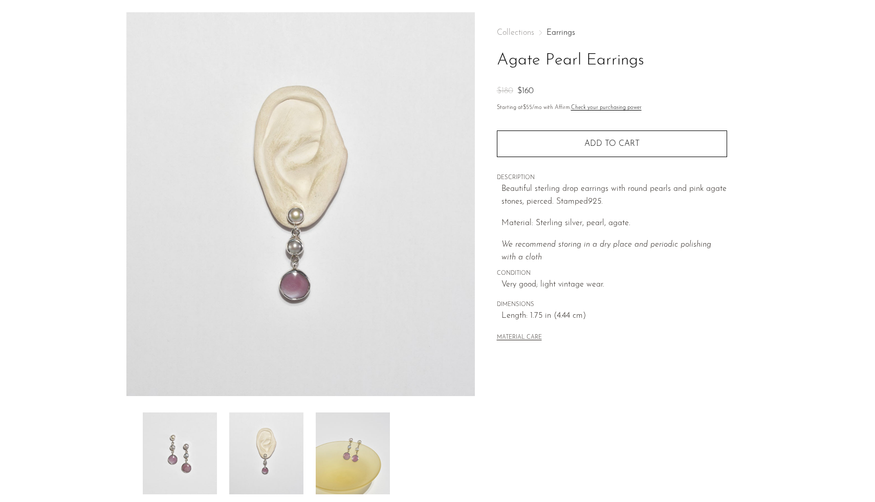
scroll to position [34, 0]
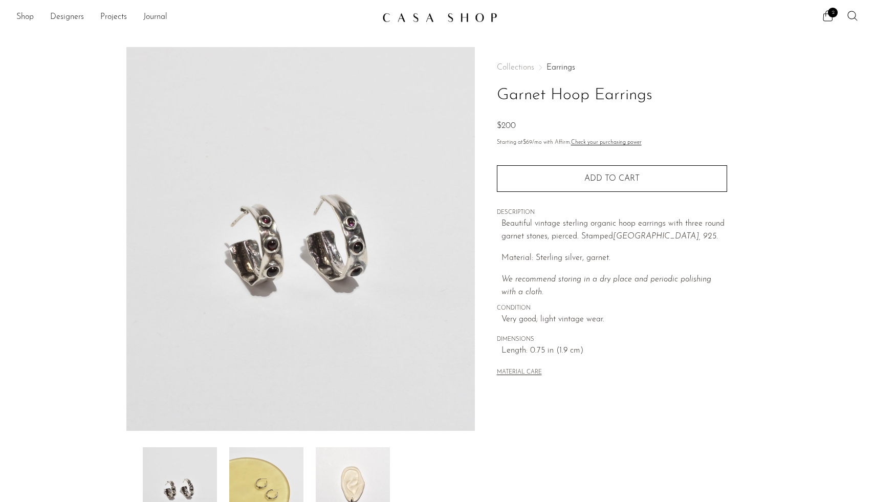
click at [348, 472] on img at bounding box center [353, 488] width 74 height 82
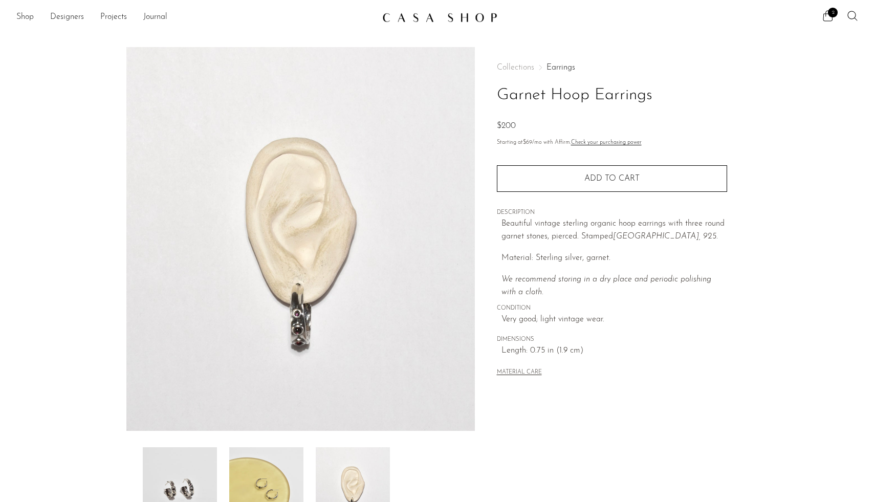
click at [171, 475] on img at bounding box center [180, 488] width 74 height 82
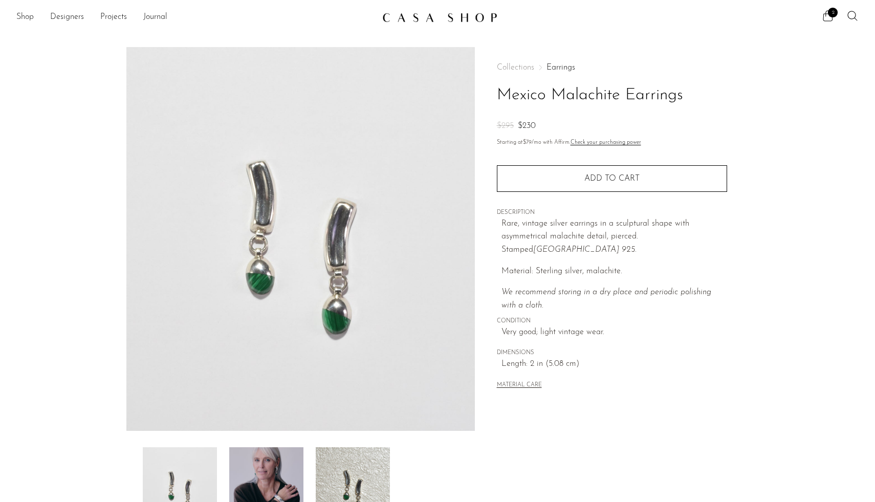
click at [290, 489] on img at bounding box center [266, 488] width 74 height 82
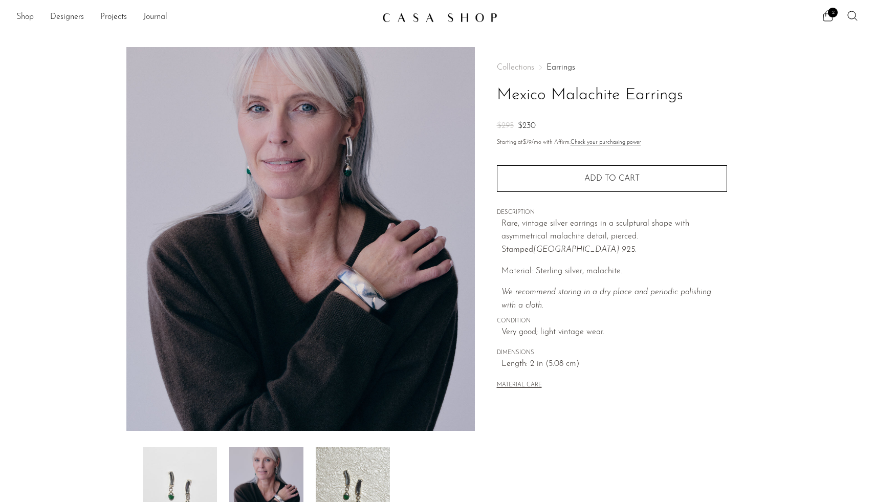
click at [198, 484] on img at bounding box center [180, 488] width 74 height 82
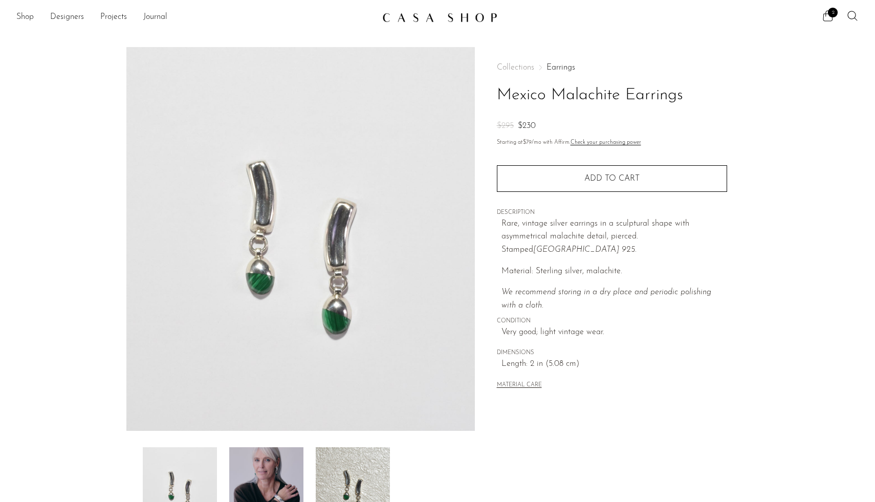
click at [261, 471] on img at bounding box center [266, 488] width 74 height 82
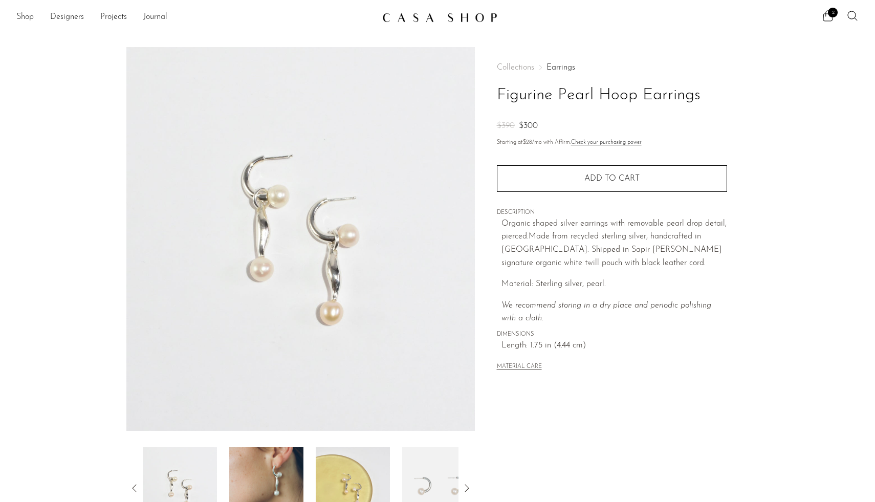
click at [254, 499] on img at bounding box center [266, 488] width 74 height 82
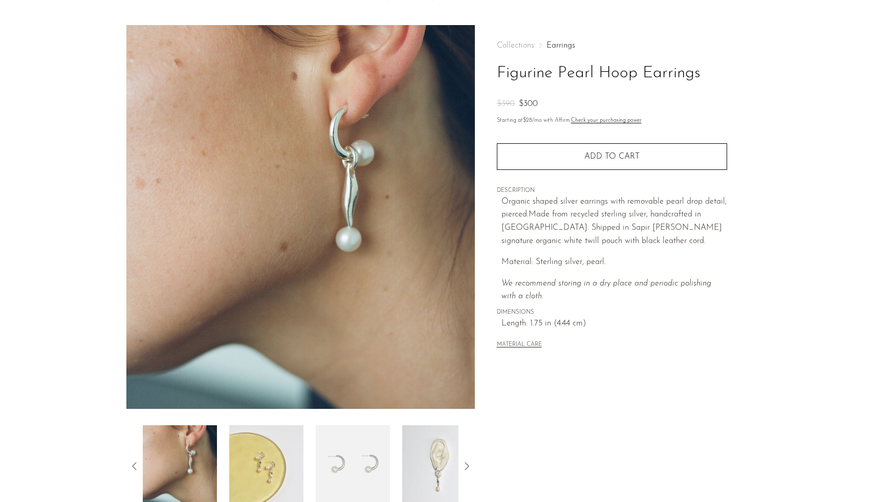
scroll to position [19, 0]
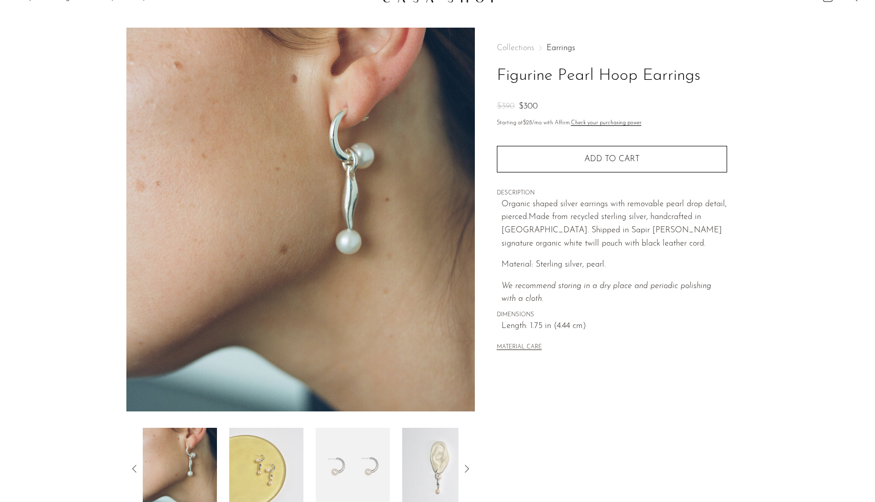
click at [349, 459] on img at bounding box center [353, 469] width 74 height 82
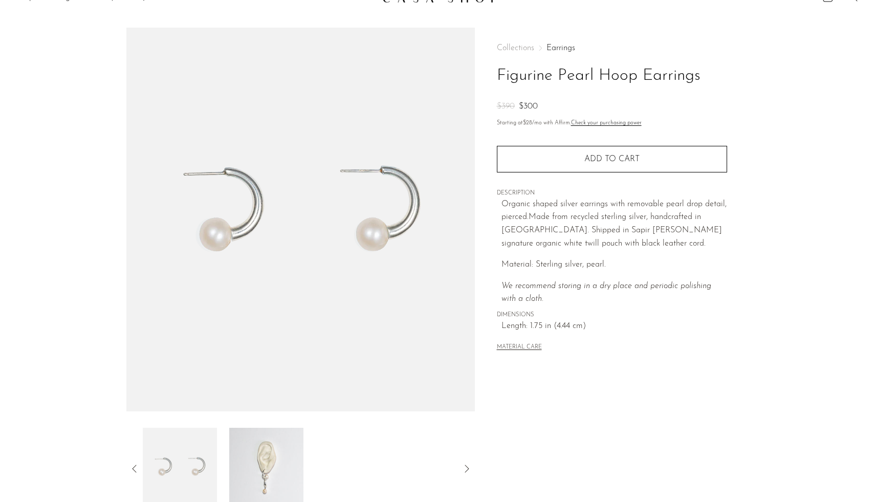
click at [132, 474] on icon at bounding box center [134, 469] width 12 height 12
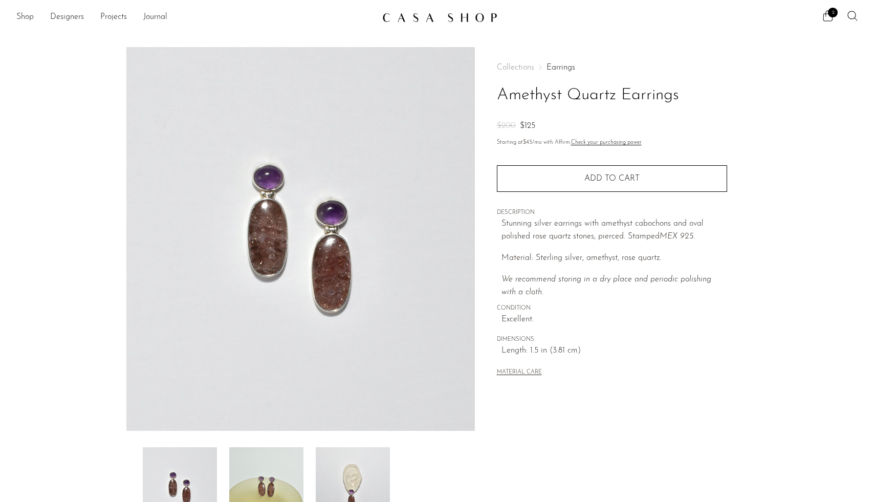
click at [275, 486] on img at bounding box center [266, 488] width 74 height 82
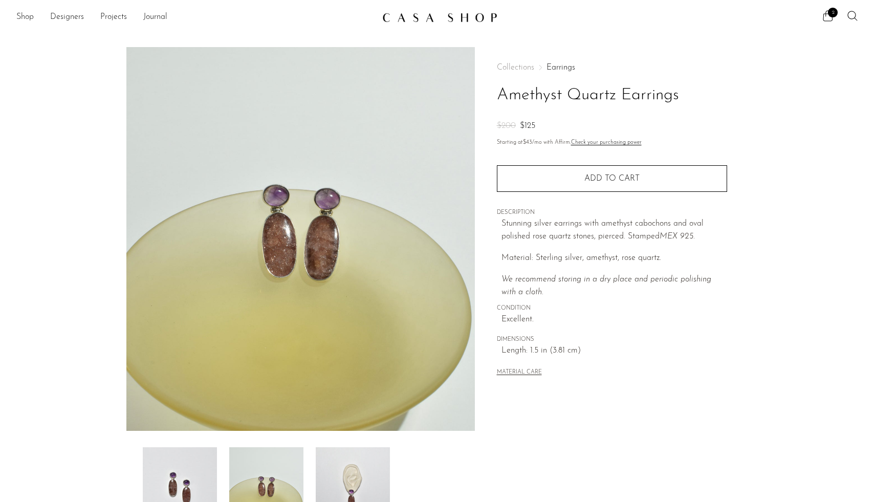
click at [323, 477] on img at bounding box center [353, 488] width 74 height 82
